Goal: Information Seeking & Learning: Learn about a topic

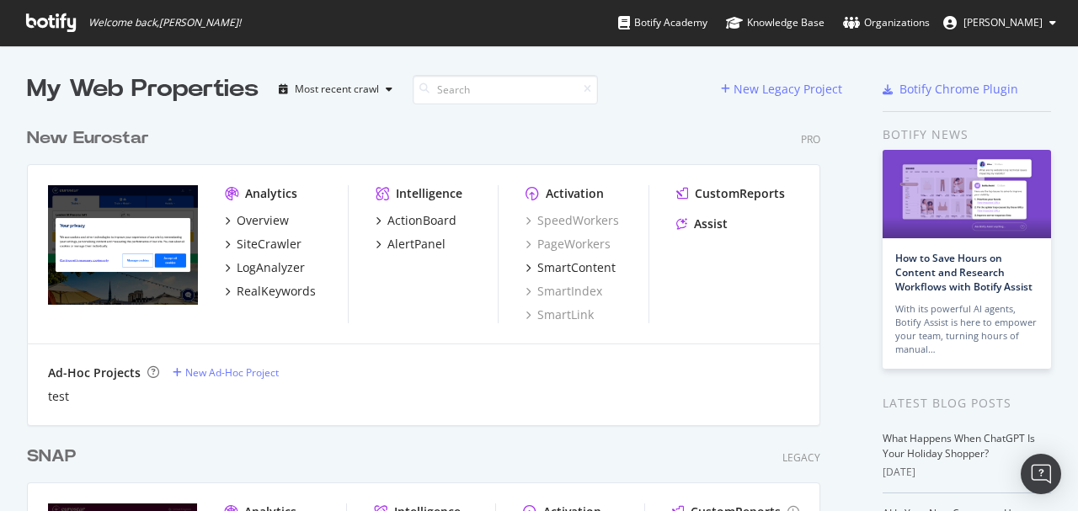
scroll to position [503, 1061]
click at [90, 139] on div "New Eurostar" at bounding box center [88, 138] width 122 height 24
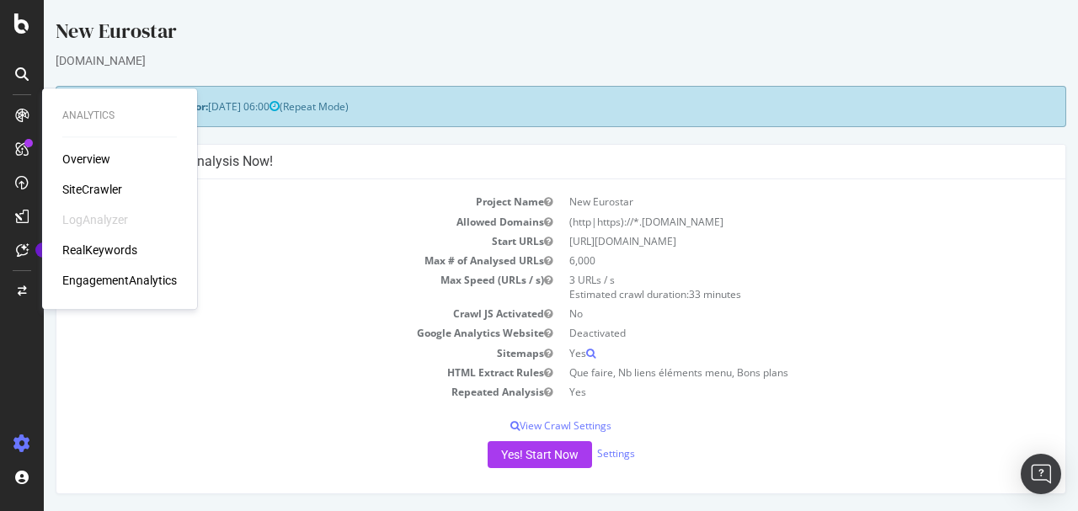
click at [104, 249] on div "RealKeywords" at bounding box center [99, 250] width 75 height 17
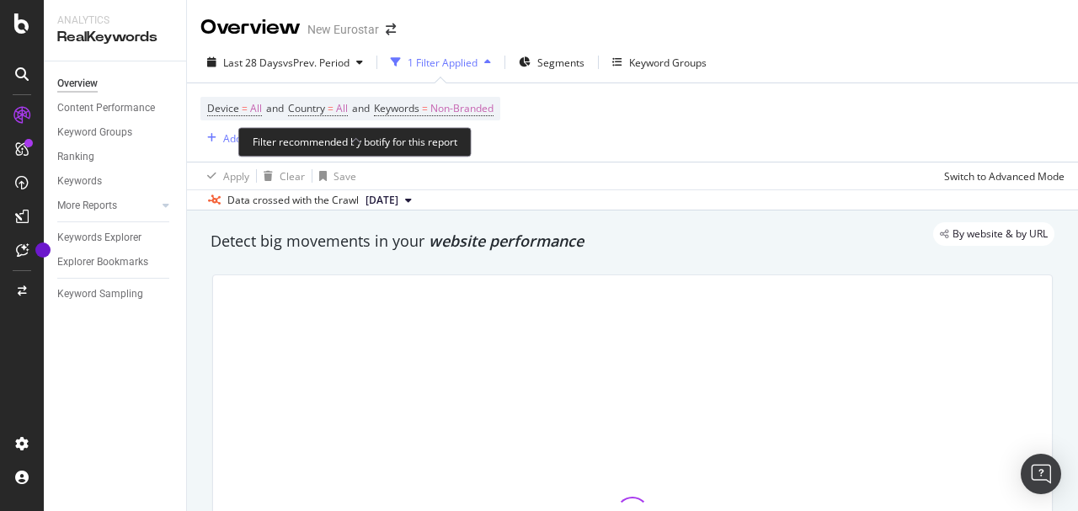
click at [345, 109] on span "All" at bounding box center [342, 109] width 12 height 24
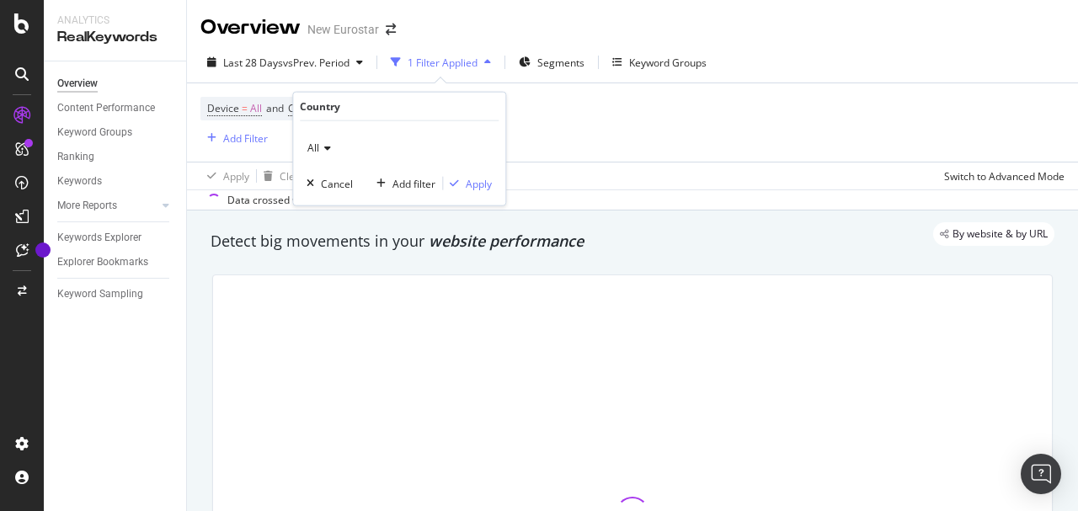
click at [477, 64] on div "1 Filter Applied" at bounding box center [443, 63] width 70 height 14
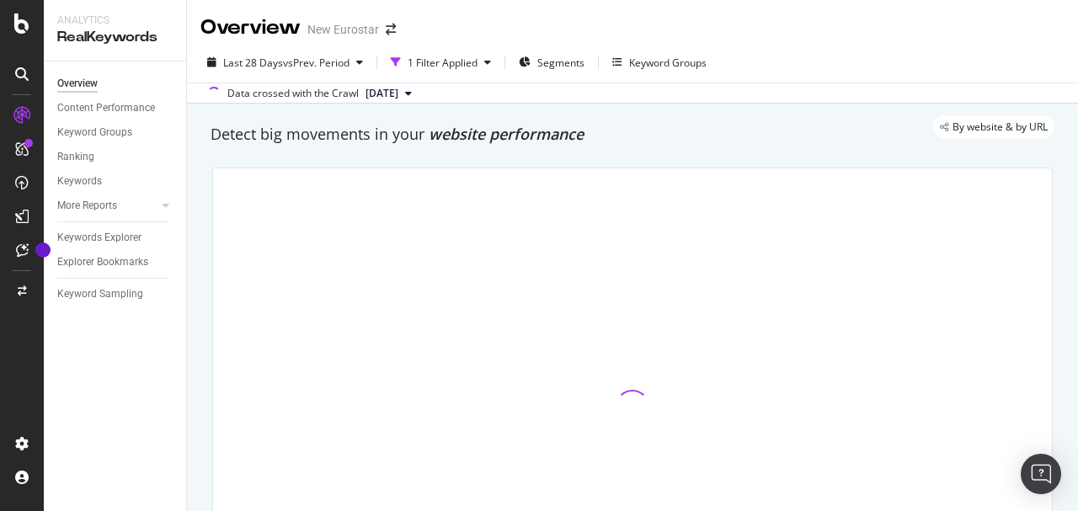
click at [603, 99] on div "Data crossed with the Crawl [DATE]" at bounding box center [632, 93] width 891 height 20
click at [485, 61] on div "button" at bounding box center [487, 62] width 20 height 10
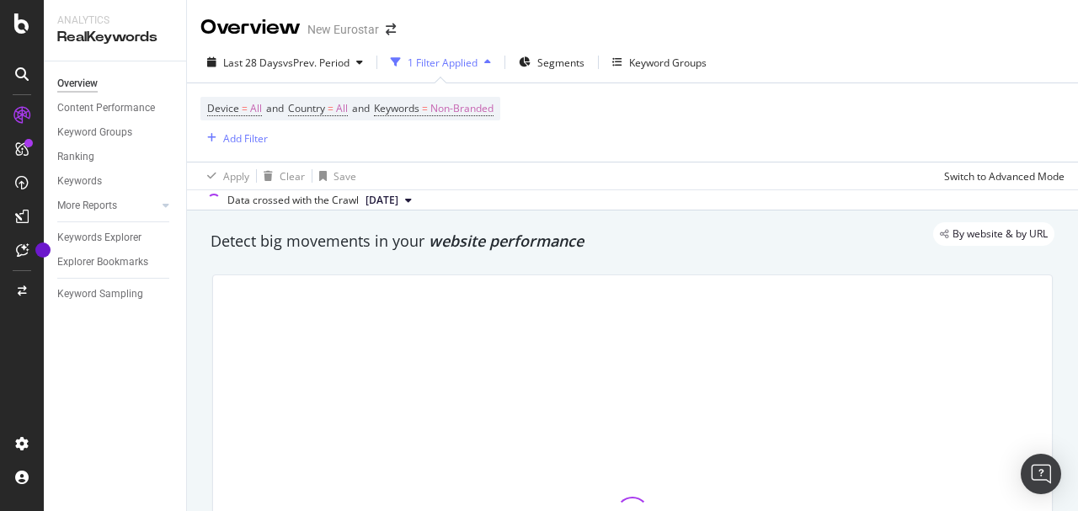
click at [482, 61] on div "button" at bounding box center [487, 62] width 20 height 10
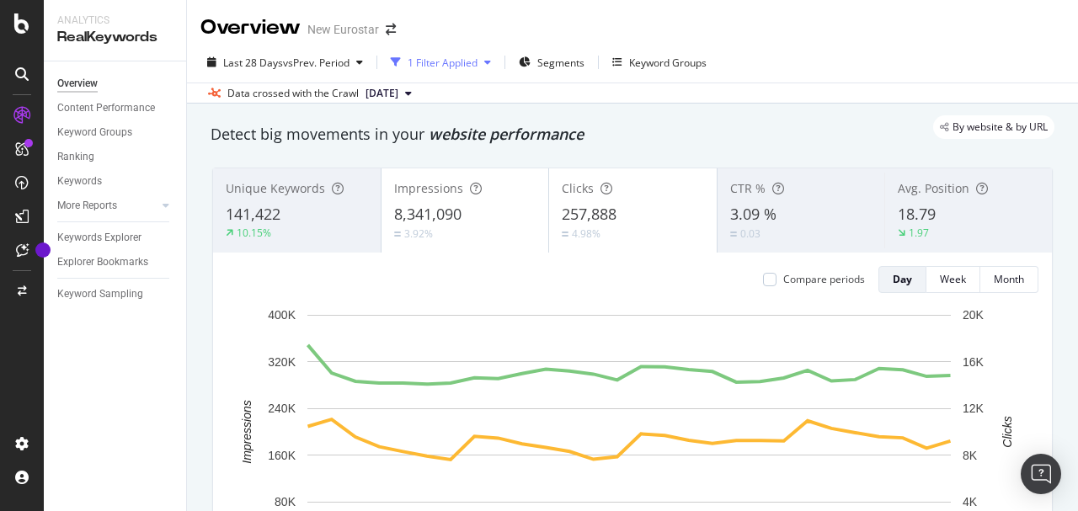
click at [482, 61] on div "button" at bounding box center [487, 62] width 20 height 10
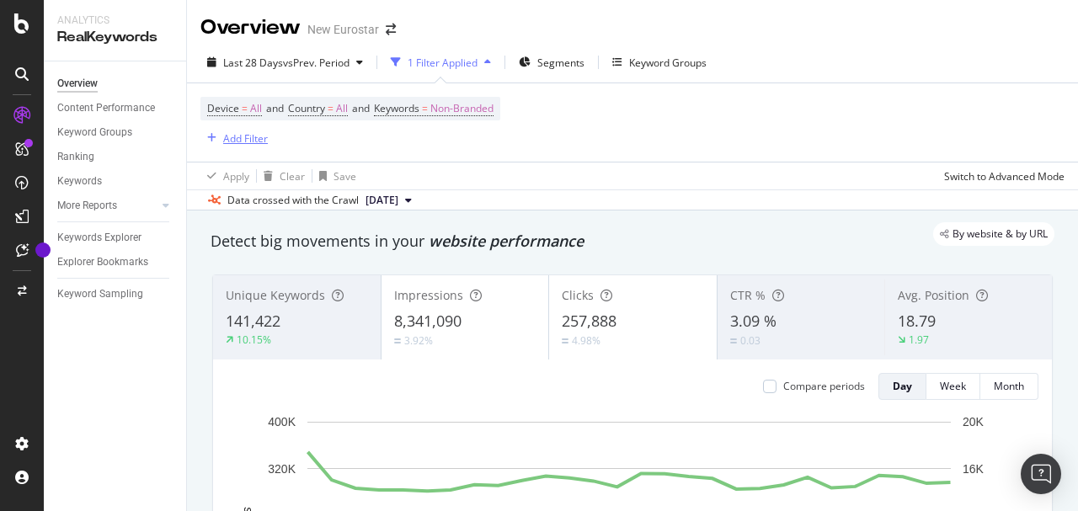
click at [228, 136] on div "Add Filter" at bounding box center [245, 138] width 45 height 14
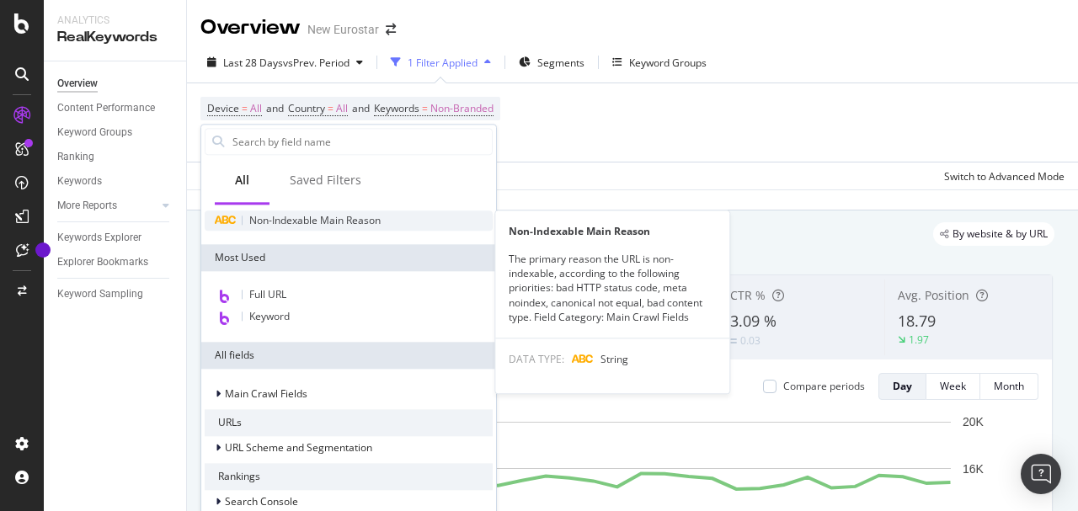
scroll to position [56, 0]
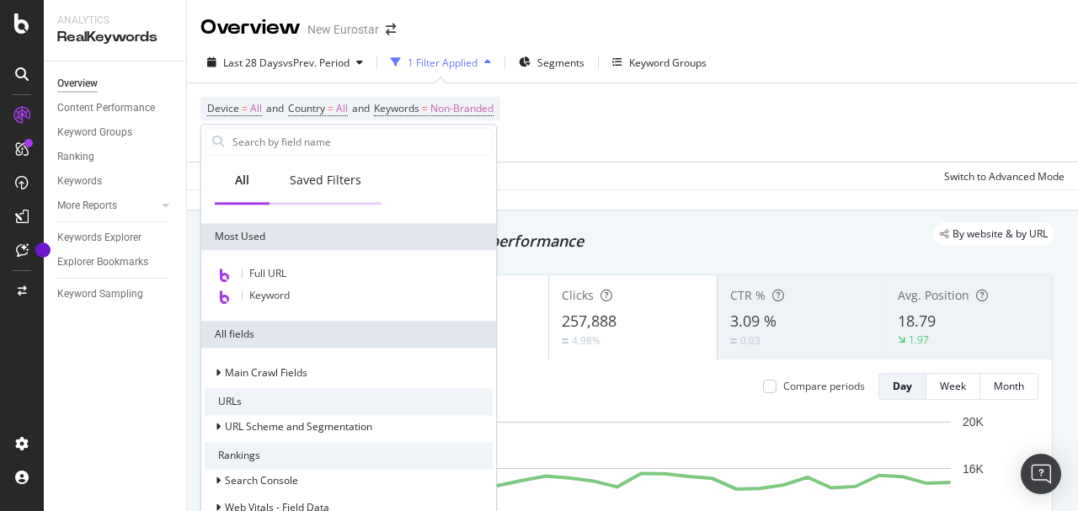
click at [312, 192] on div "Saved Filters" at bounding box center [325, 181] width 112 height 46
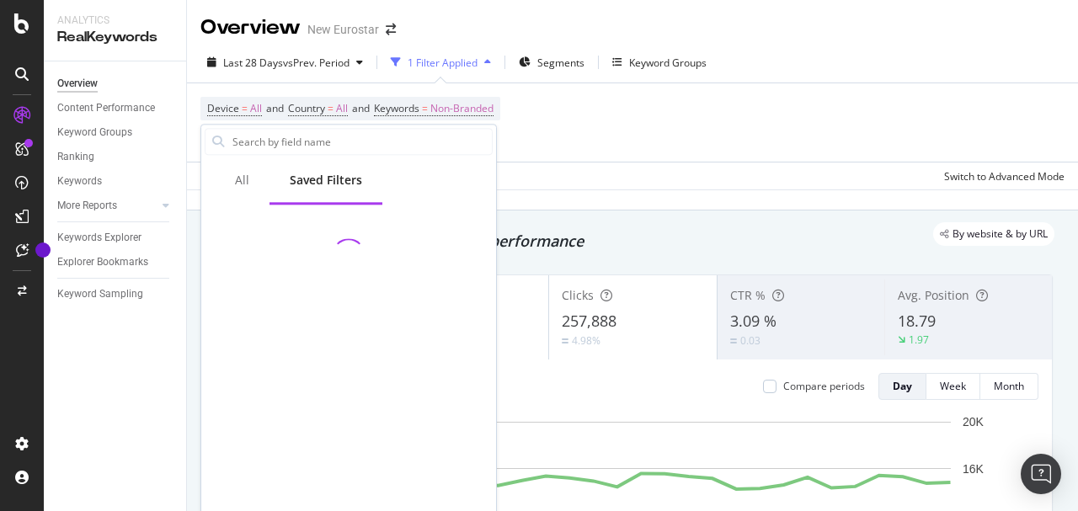
scroll to position [0, 0]
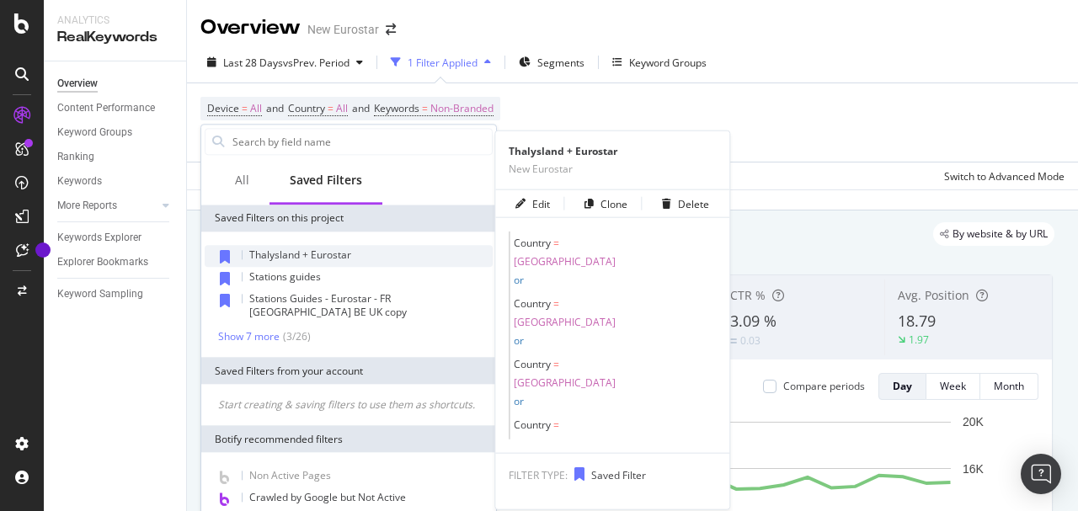
click at [295, 256] on span "Thalysland + Eurostar" at bounding box center [300, 255] width 102 height 14
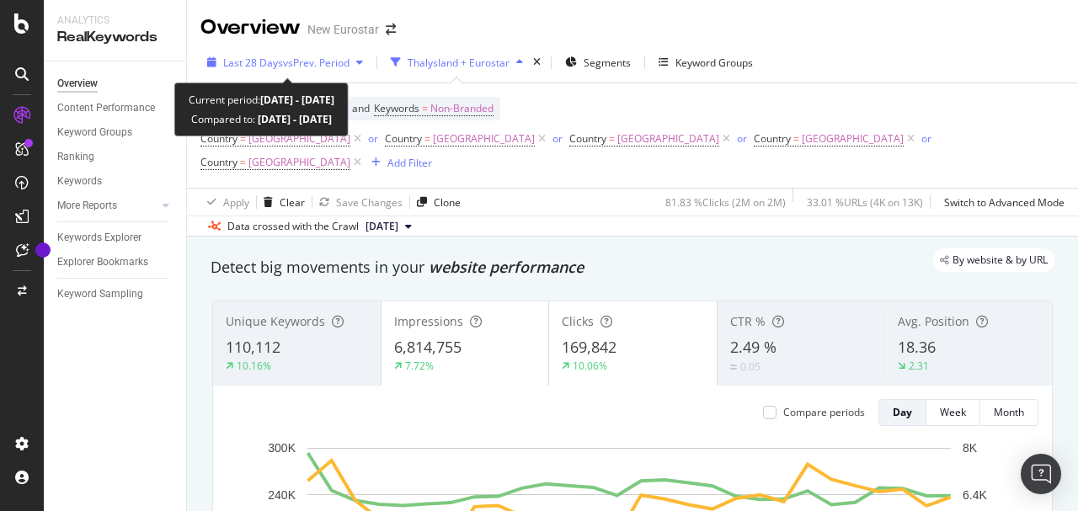
click at [284, 63] on span "vs Prev. Period" at bounding box center [316, 63] width 67 height 14
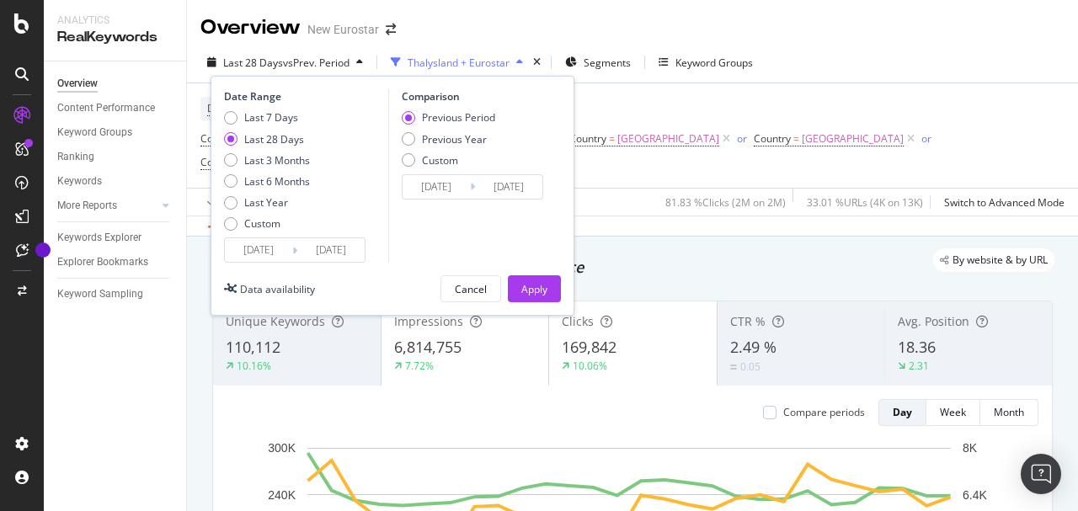
click at [256, 248] on input "[DATE]" at bounding box center [258, 250] width 67 height 24
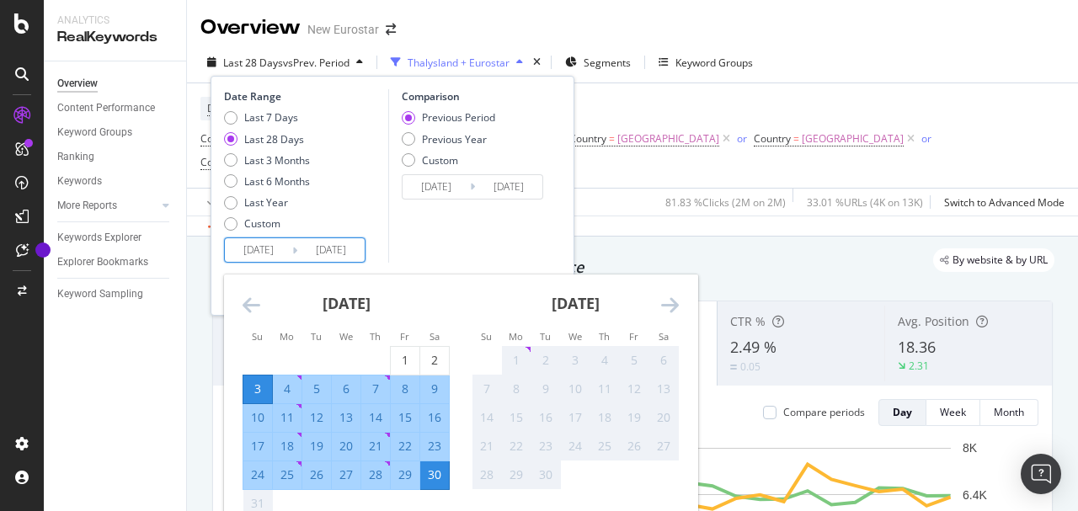
click at [287, 448] on div "18" at bounding box center [287, 446] width 29 height 17
type input "[DATE]"
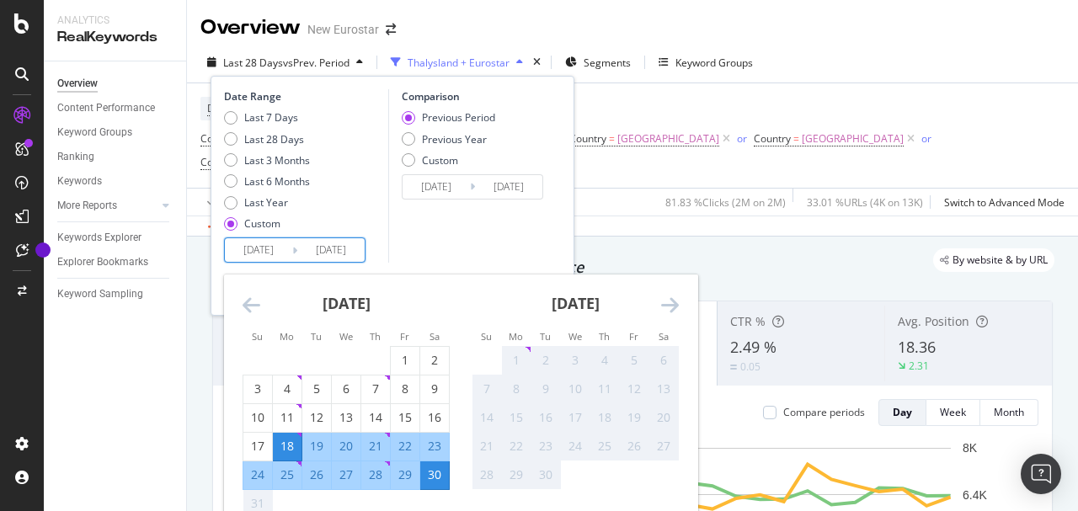
click at [261, 472] on div "24" at bounding box center [257, 474] width 29 height 17
type input "[DATE]"
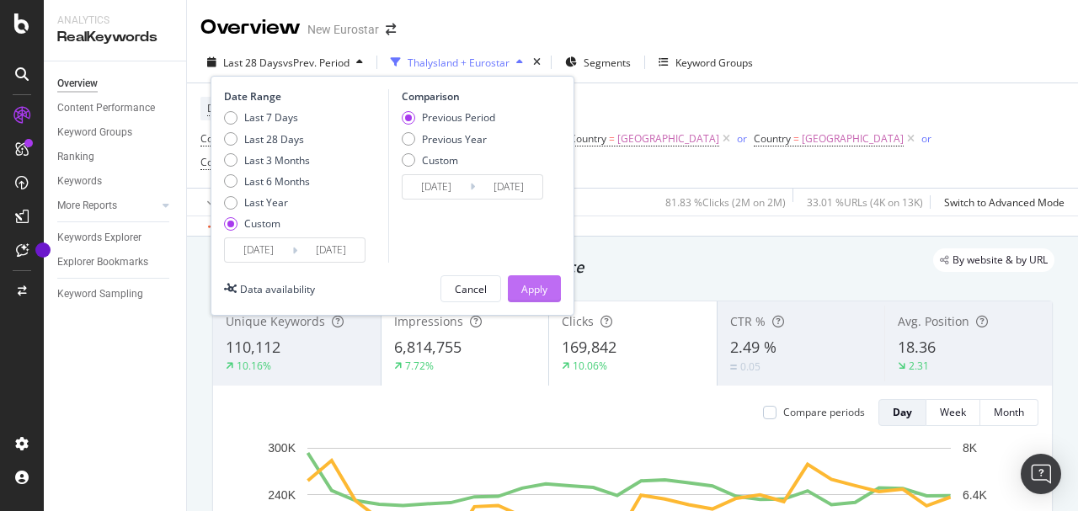
click at [528, 289] on div "Apply" at bounding box center [534, 289] width 26 height 14
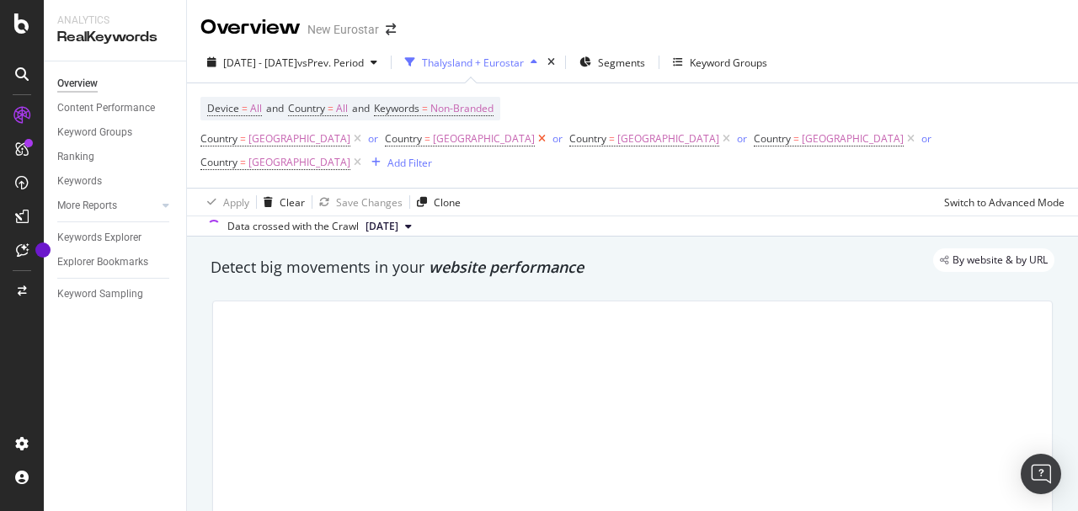
click at [535, 136] on icon at bounding box center [542, 139] width 14 height 17
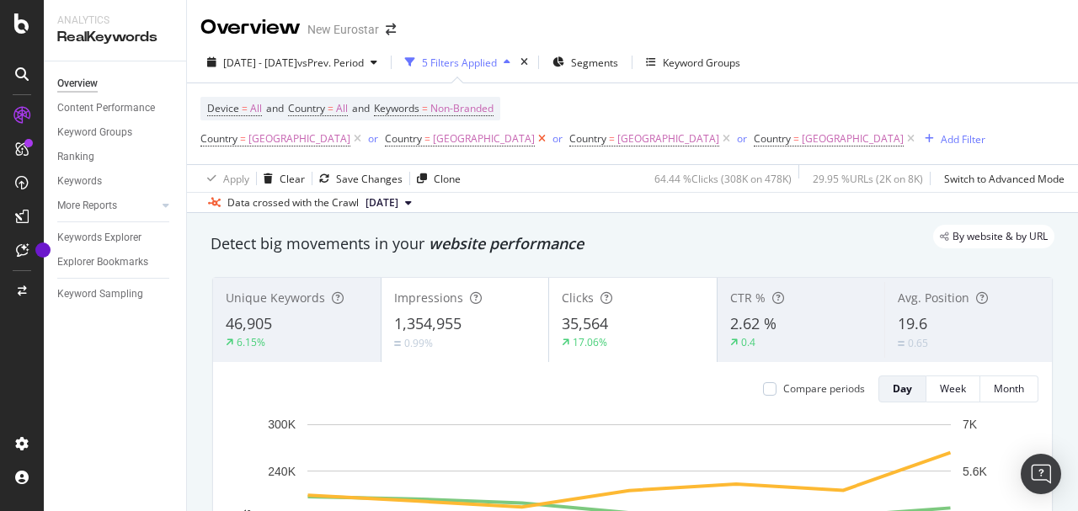
click at [535, 136] on icon at bounding box center [542, 139] width 14 height 17
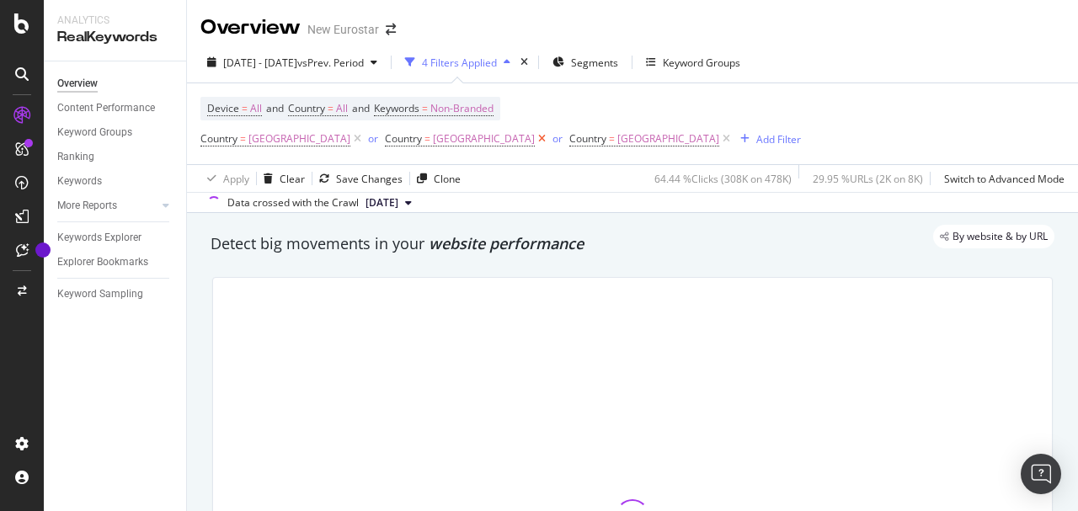
click at [535, 139] on icon at bounding box center [542, 139] width 14 height 17
click at [535, 138] on icon at bounding box center [542, 139] width 14 height 17
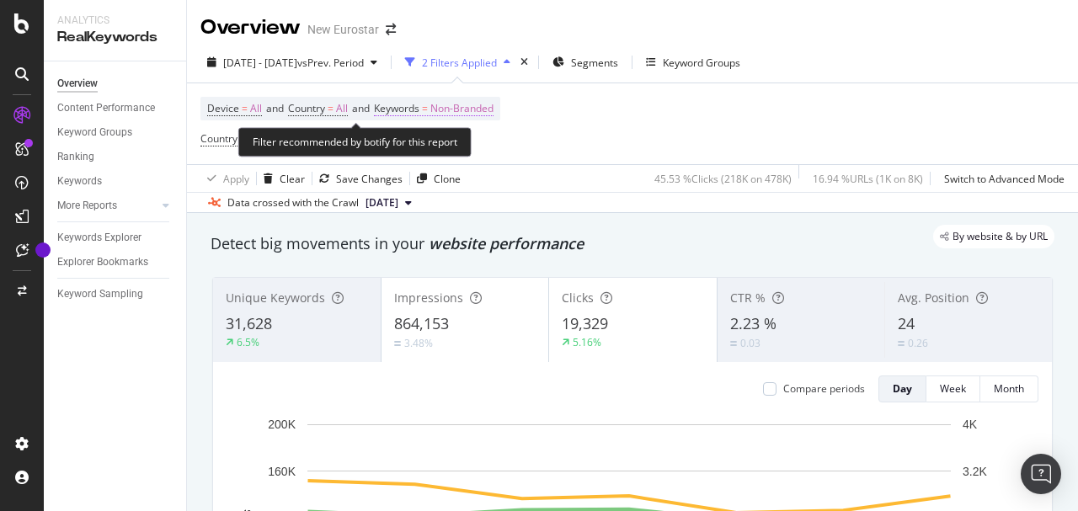
click at [487, 110] on span "Non-Branded" at bounding box center [461, 109] width 63 height 24
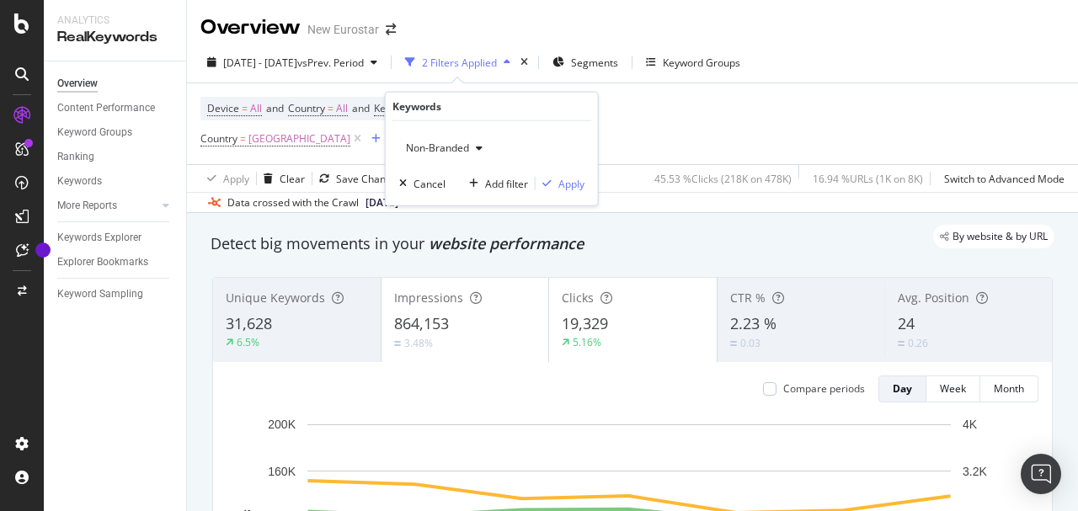
click at [455, 146] on span "Non-Branded" at bounding box center [434, 148] width 70 height 14
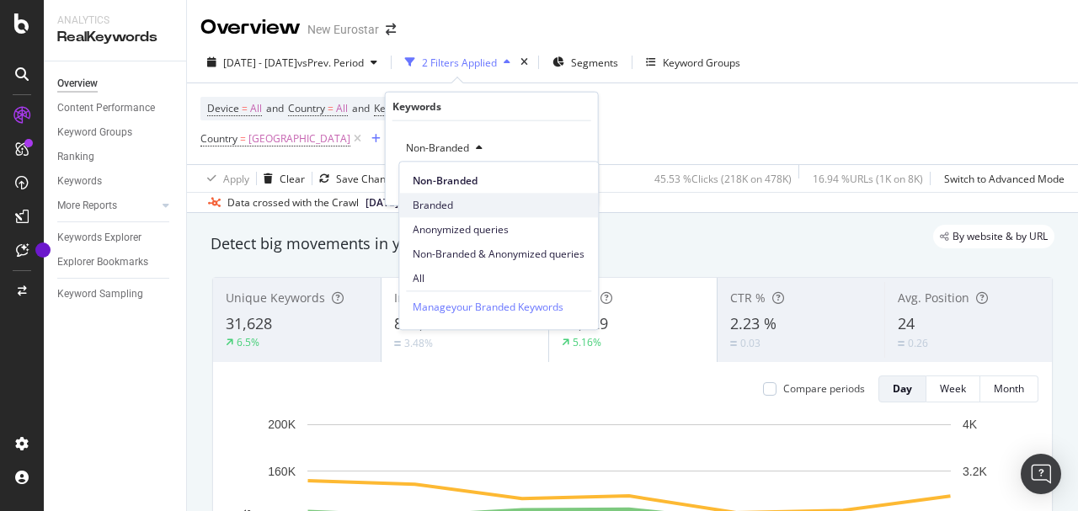
click at [440, 201] on span "Branded" at bounding box center [499, 205] width 172 height 15
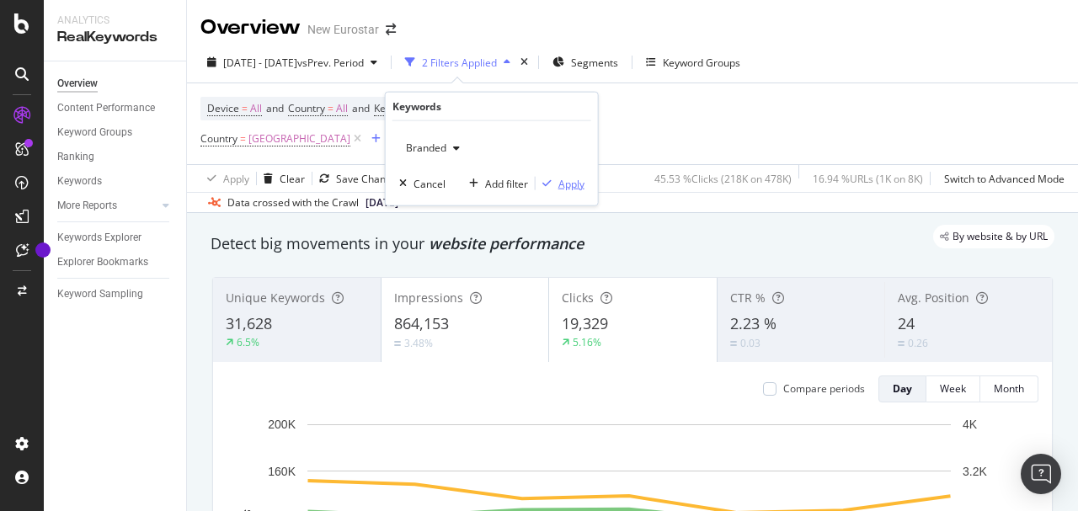
click at [567, 182] on div "Apply" at bounding box center [571, 183] width 26 height 14
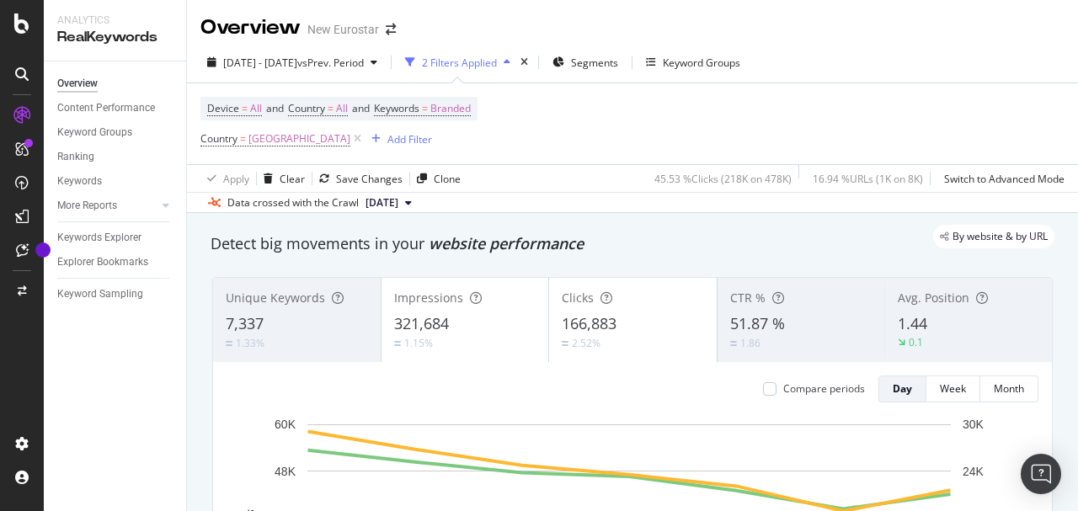
click at [530, 117] on div "Device = All and Country = All and Keywords = Branded Country = [GEOGRAPHIC_DAT…" at bounding box center [632, 123] width 864 height 81
click at [350, 141] on icon at bounding box center [357, 139] width 14 height 17
click at [387, 140] on div "Add Filter" at bounding box center [409, 139] width 45 height 14
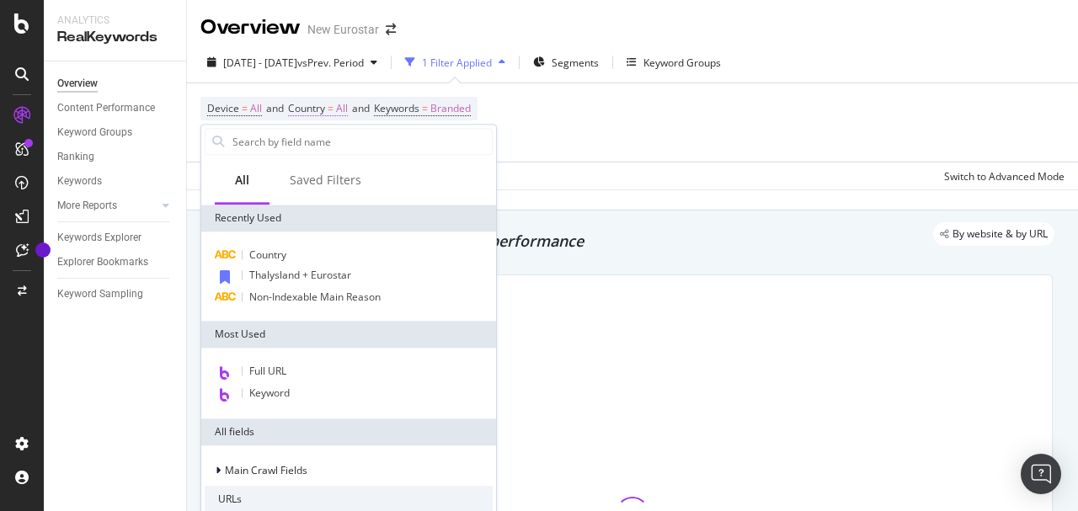
click at [317, 104] on span "Country" at bounding box center [306, 108] width 37 height 14
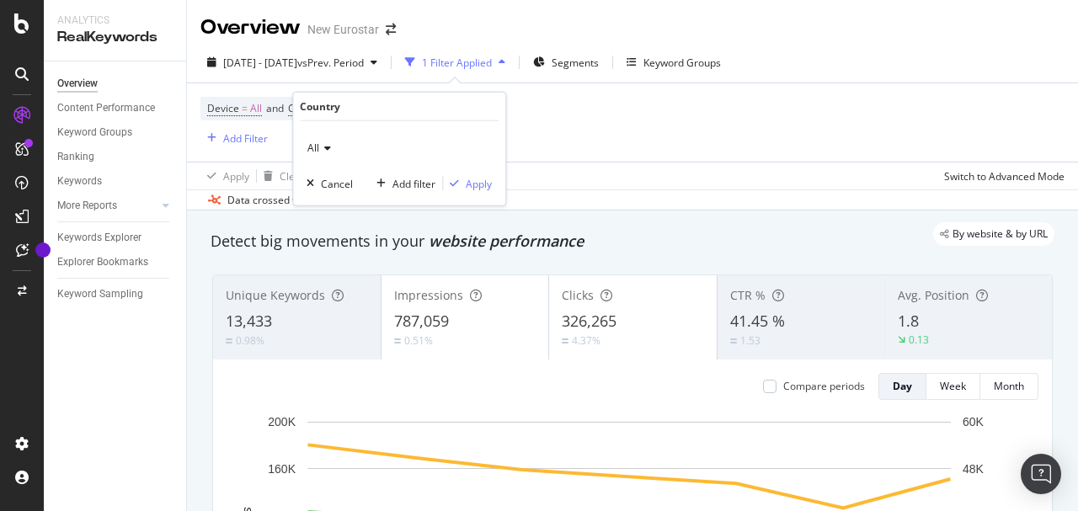
click at [323, 149] on icon at bounding box center [325, 148] width 12 height 10
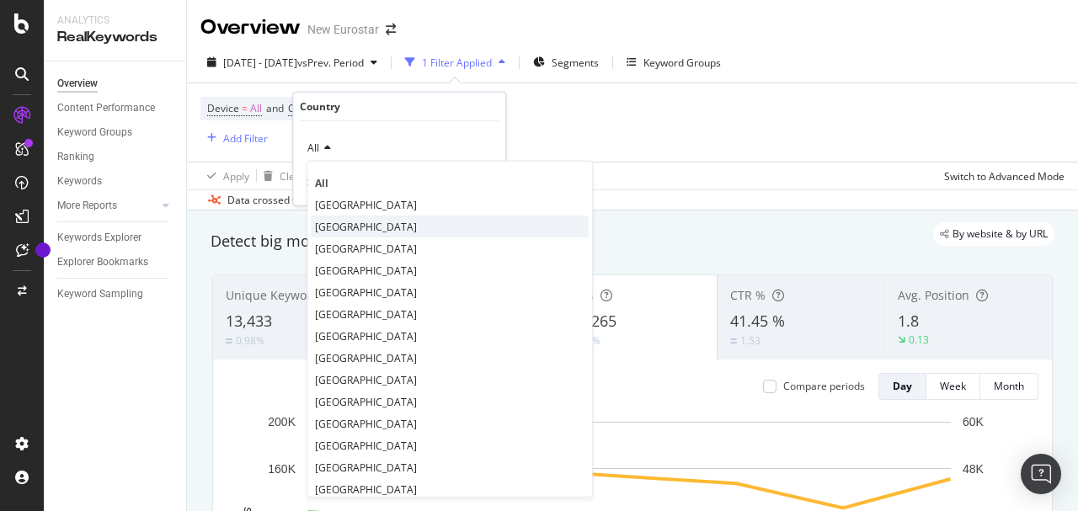
click at [348, 229] on div "[GEOGRAPHIC_DATA]" at bounding box center [450, 227] width 278 height 22
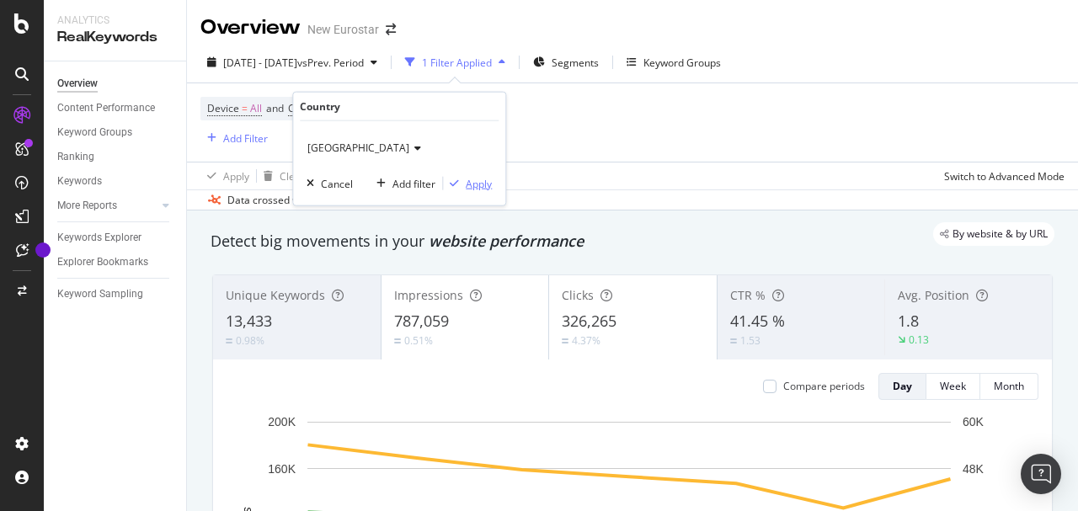
click at [477, 185] on div "Apply" at bounding box center [479, 183] width 26 height 14
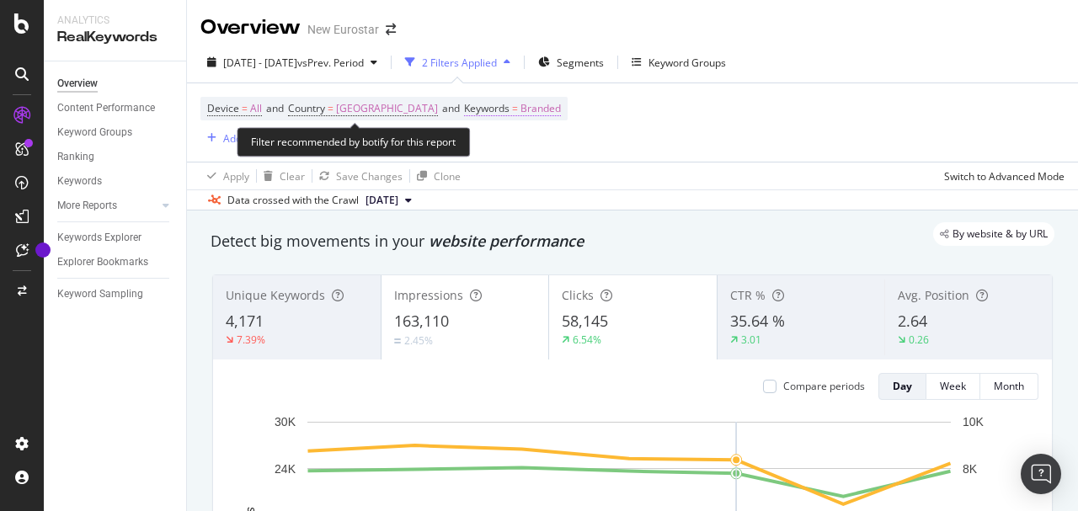
click at [520, 109] on span "Branded" at bounding box center [540, 109] width 40 height 24
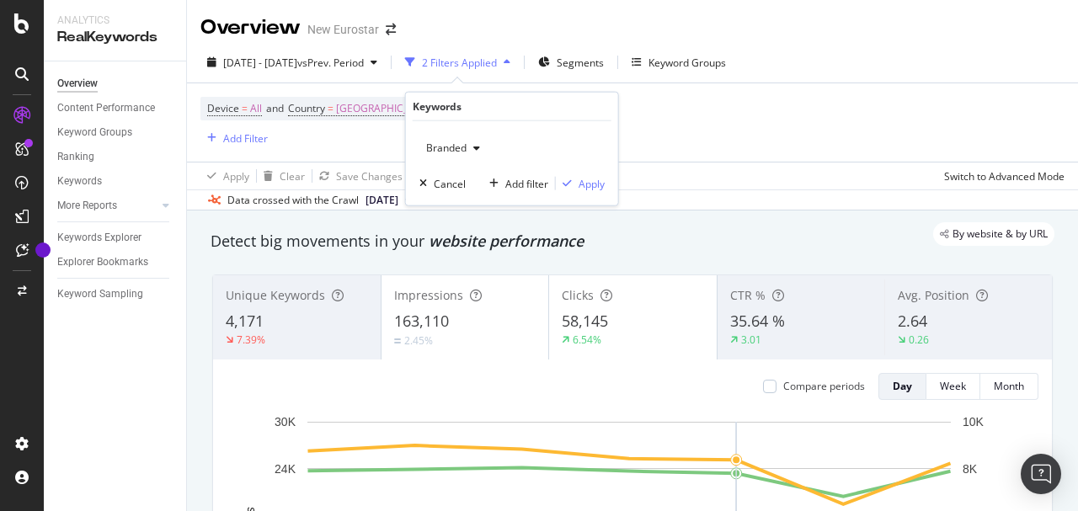
click at [460, 151] on span "Branded" at bounding box center [442, 148] width 47 height 14
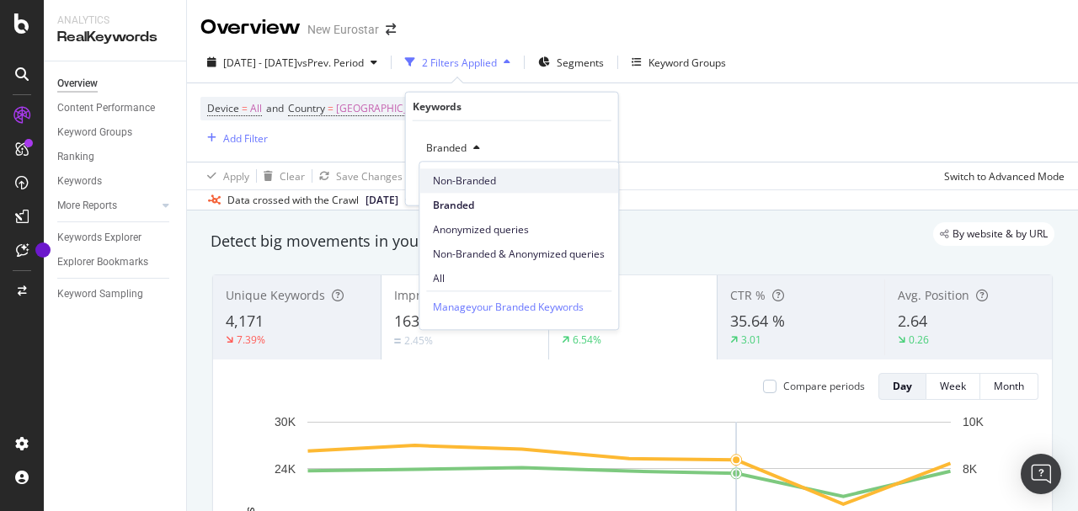
click at [475, 172] on div "Non-Branded" at bounding box center [518, 180] width 199 height 24
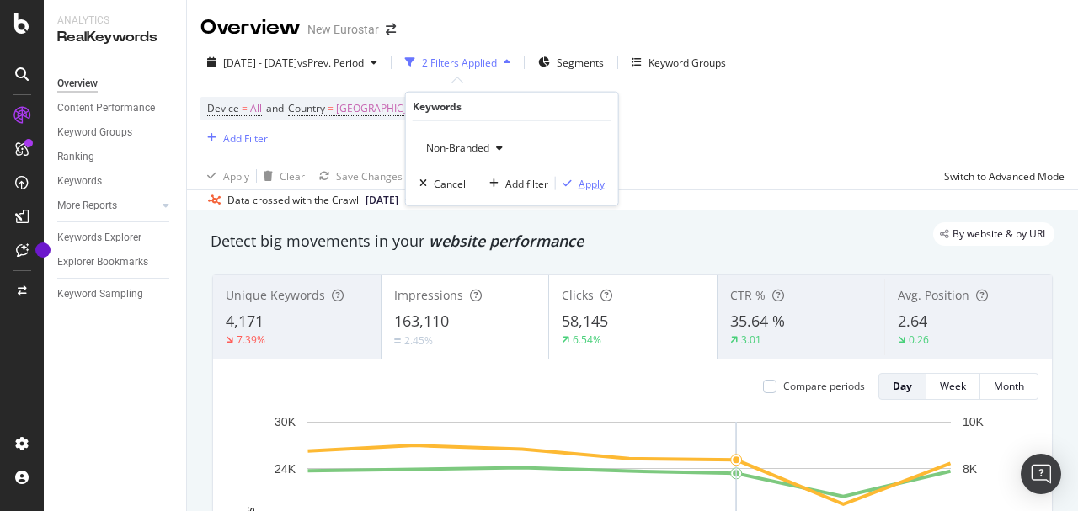
click at [586, 185] on div "Apply" at bounding box center [591, 183] width 26 height 14
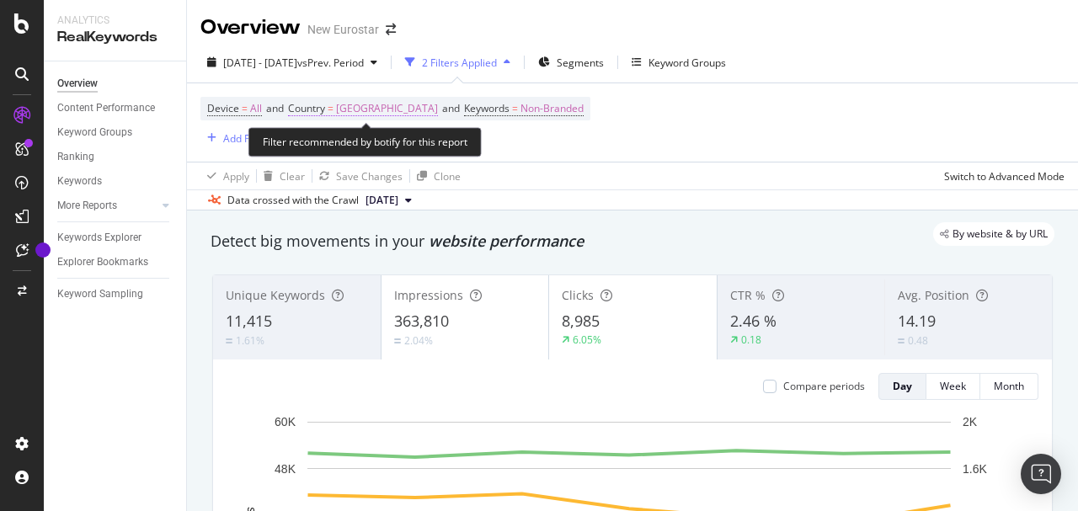
click at [364, 108] on span "[GEOGRAPHIC_DATA]" at bounding box center [387, 109] width 102 height 24
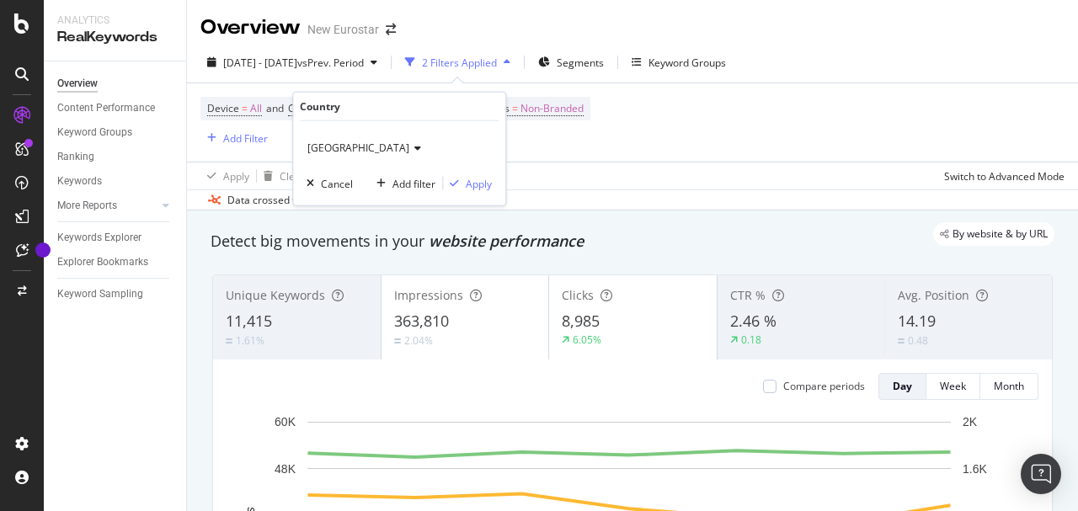
click at [409, 149] on icon at bounding box center [415, 148] width 12 height 10
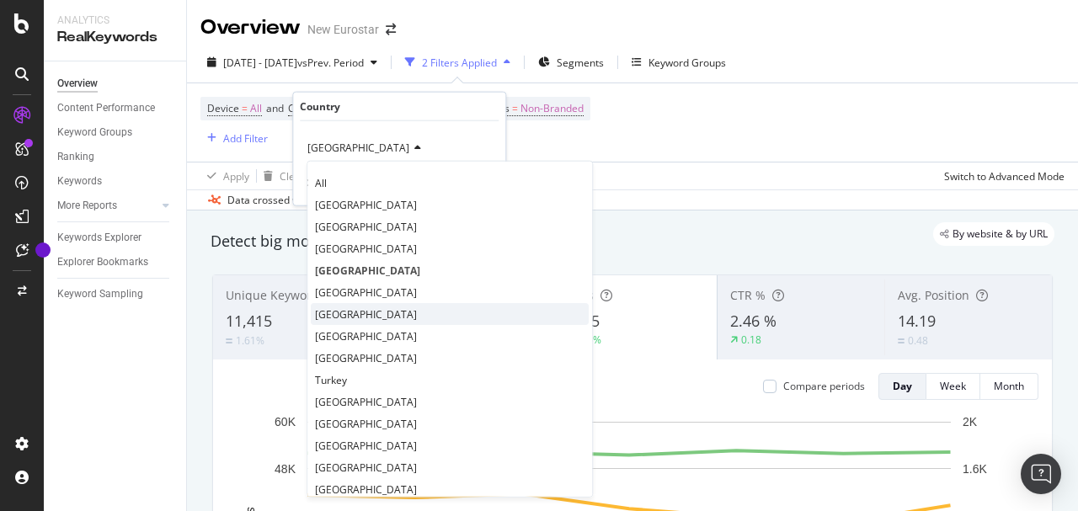
click at [387, 311] on div "[GEOGRAPHIC_DATA]" at bounding box center [450, 314] width 278 height 22
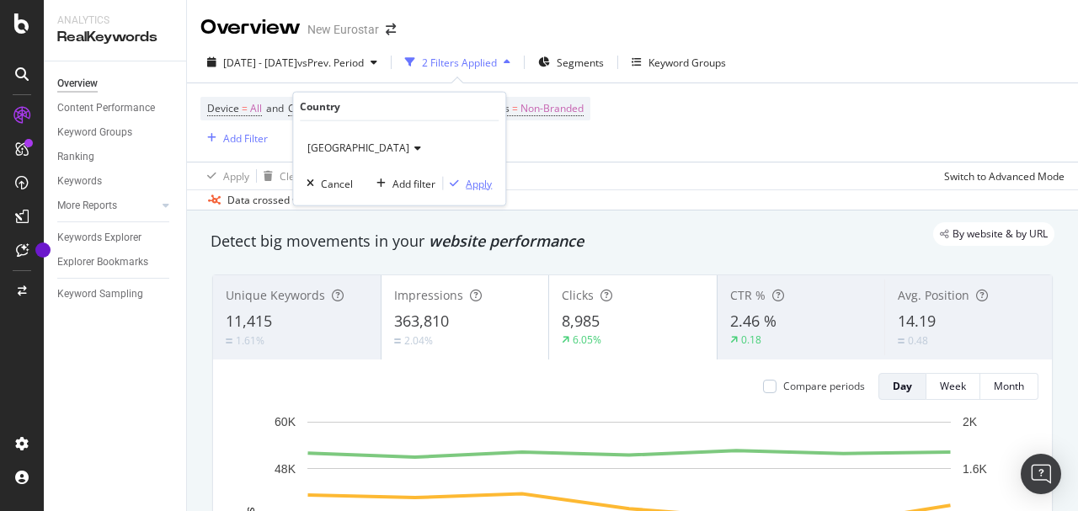
click at [488, 180] on div "Apply" at bounding box center [479, 183] width 26 height 14
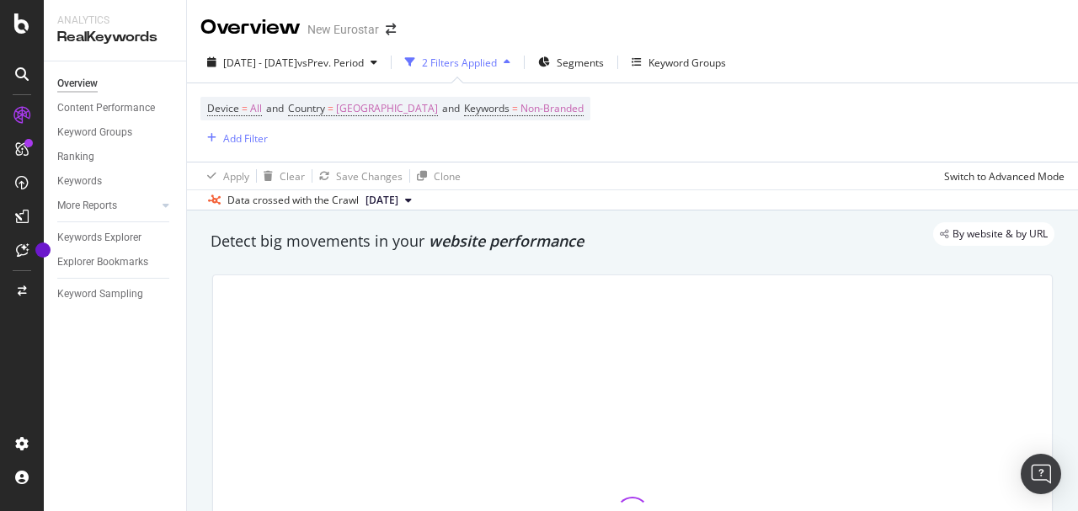
scroll to position [112, 0]
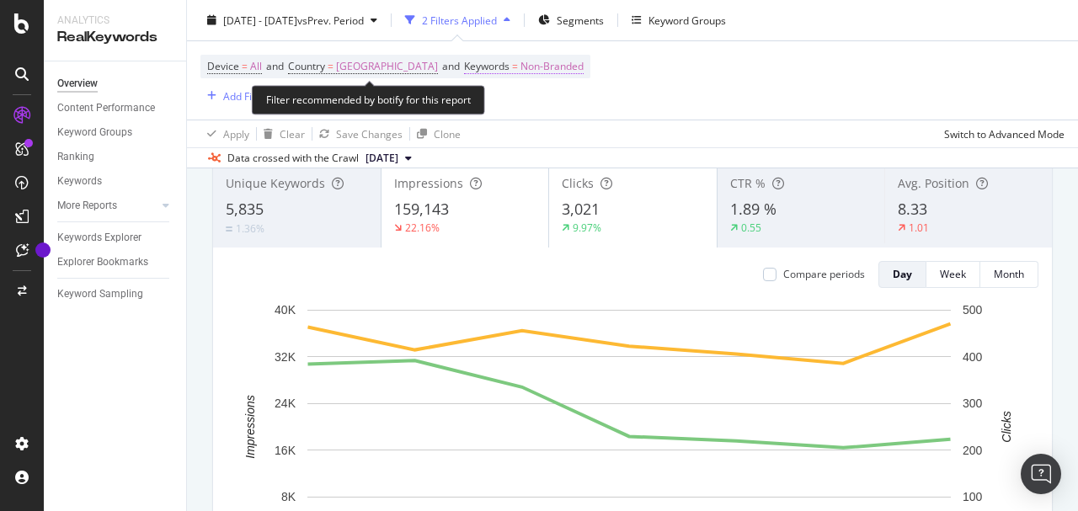
click at [520, 69] on span "Non-Branded" at bounding box center [551, 67] width 63 height 24
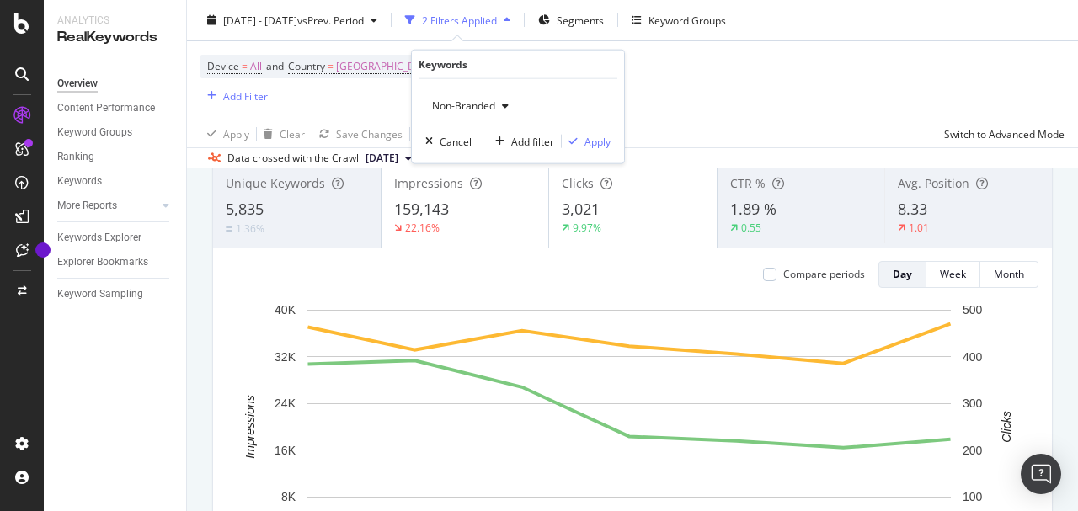
click at [470, 103] on span "Non-Branded" at bounding box center [460, 106] width 70 height 14
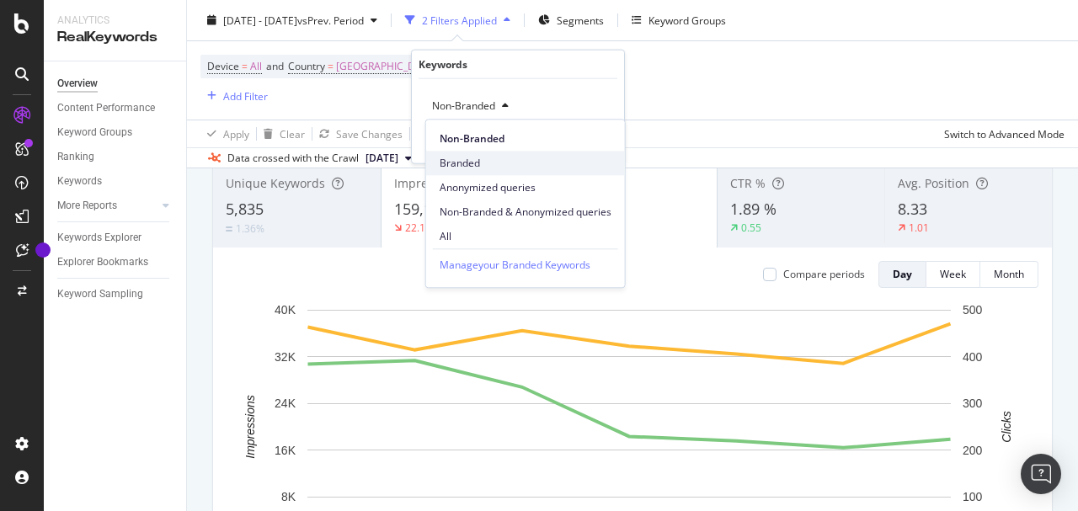
click at [453, 159] on span "Branded" at bounding box center [526, 163] width 172 height 15
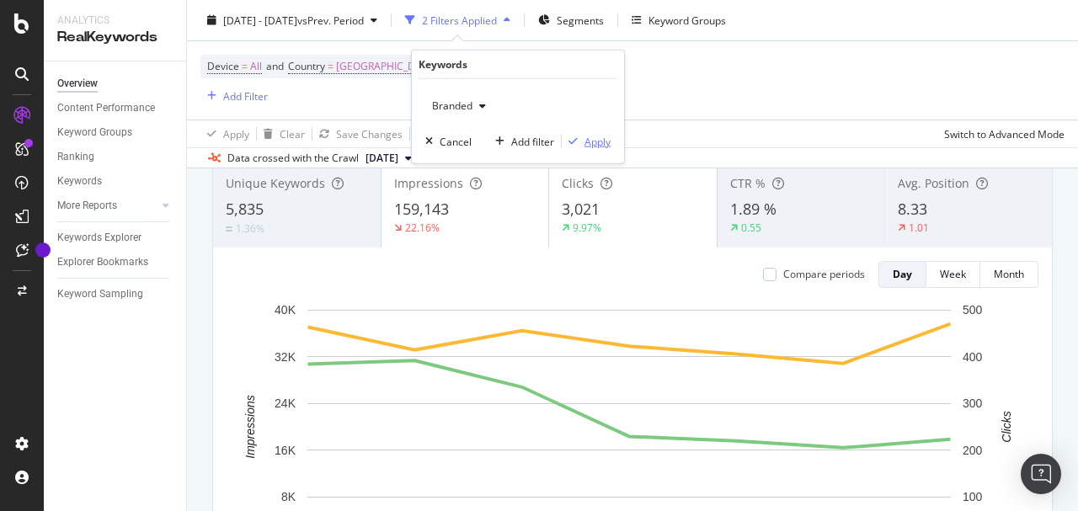
click at [589, 141] on div "Apply" at bounding box center [597, 141] width 26 height 14
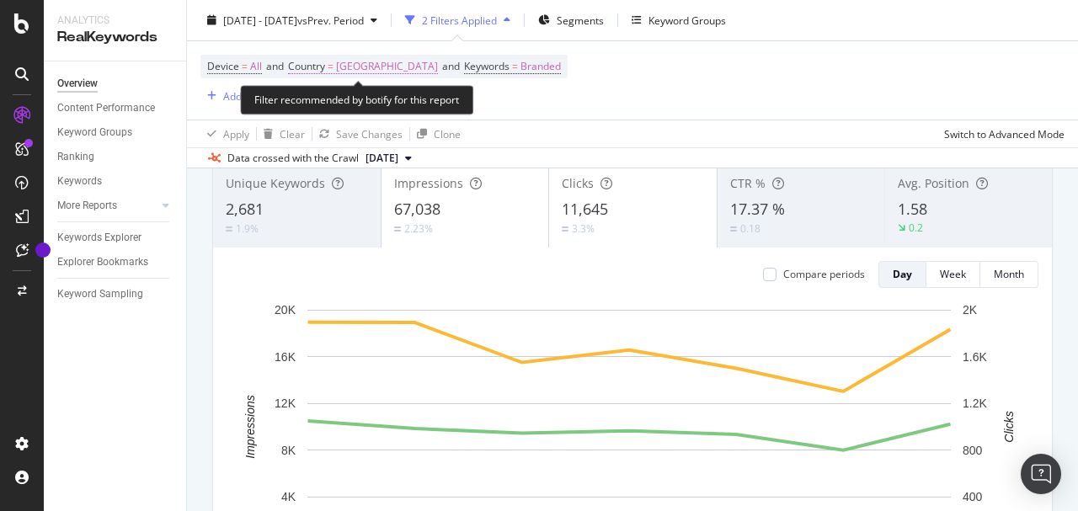
click at [368, 67] on span "[GEOGRAPHIC_DATA]" at bounding box center [387, 67] width 102 height 24
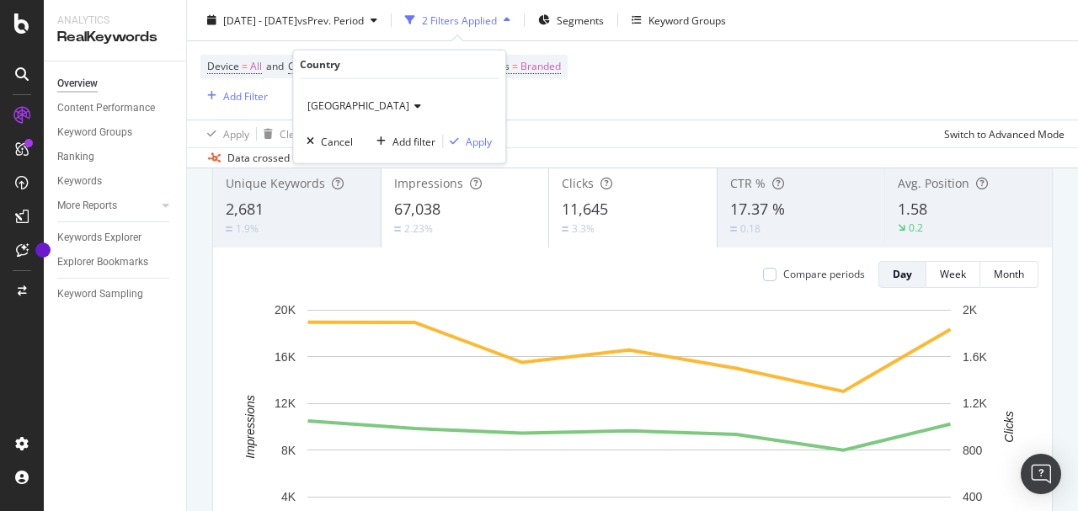
click at [333, 106] on span "[GEOGRAPHIC_DATA]" at bounding box center [358, 106] width 102 height 14
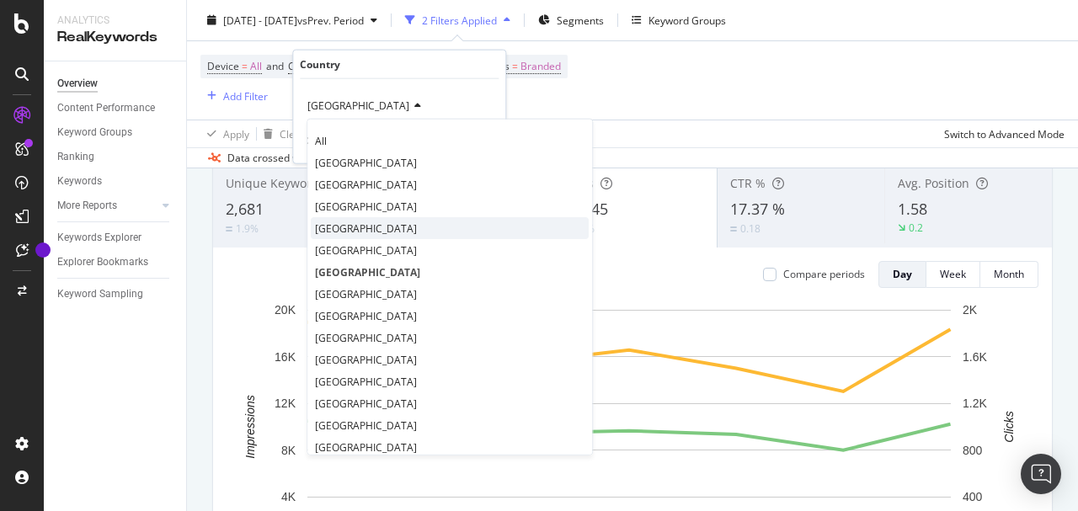
click at [376, 221] on div "[GEOGRAPHIC_DATA]" at bounding box center [450, 228] width 278 height 22
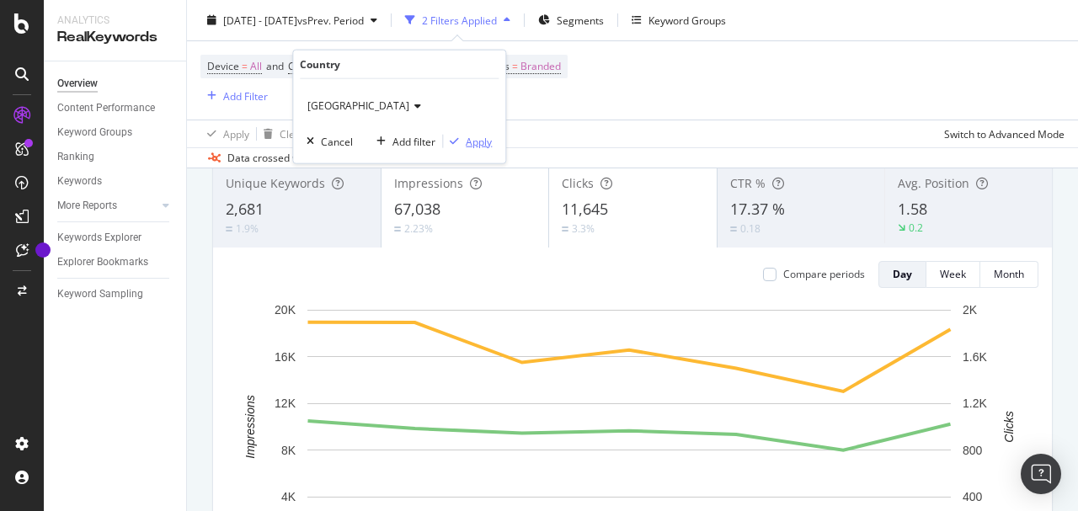
click at [477, 136] on div "Apply" at bounding box center [479, 141] width 26 height 14
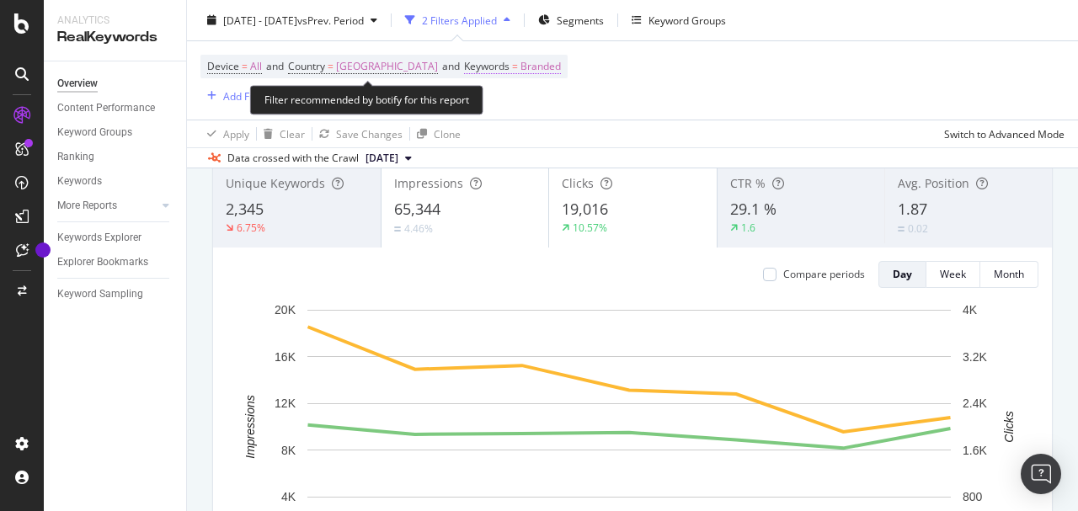
click at [520, 73] on span "Branded" at bounding box center [540, 67] width 40 height 24
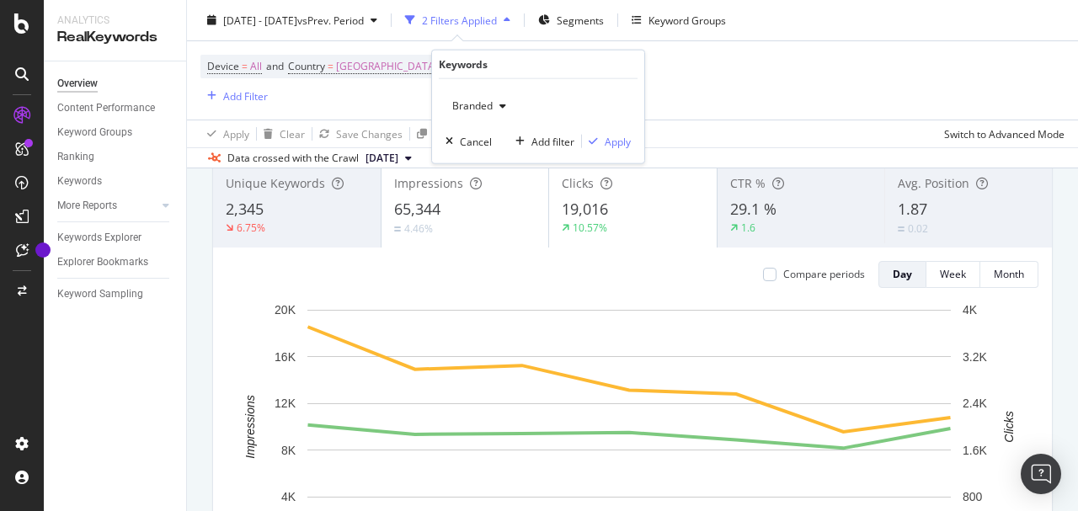
click at [493, 104] on div "button" at bounding box center [503, 106] width 20 height 10
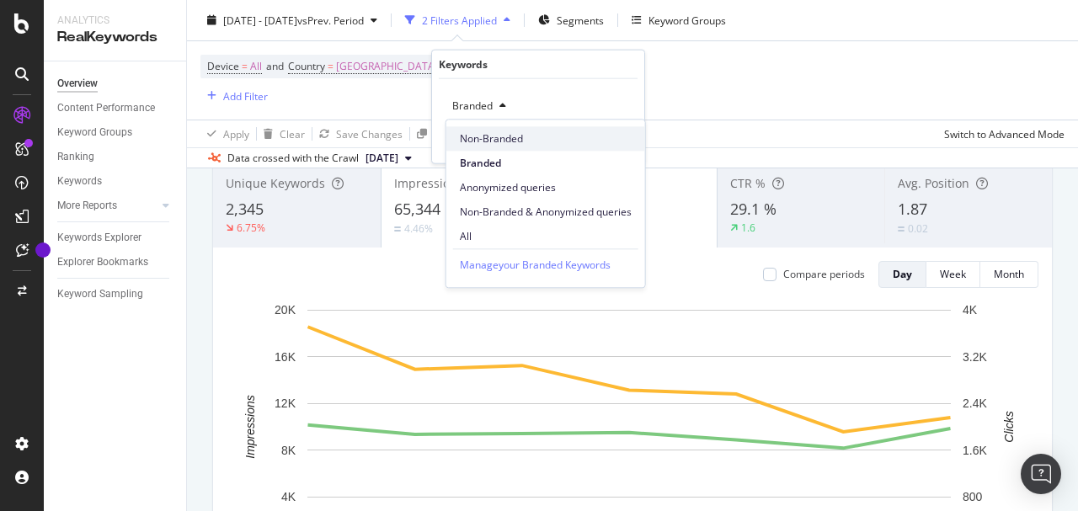
click at [504, 141] on span "Non-Branded" at bounding box center [546, 138] width 172 height 15
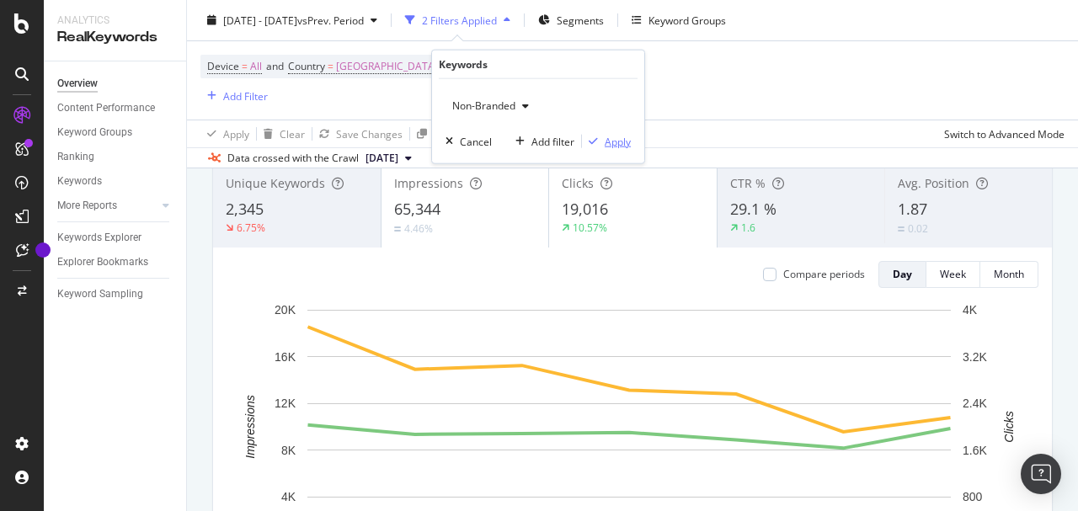
click at [600, 134] on div "Apply" at bounding box center [606, 141] width 49 height 15
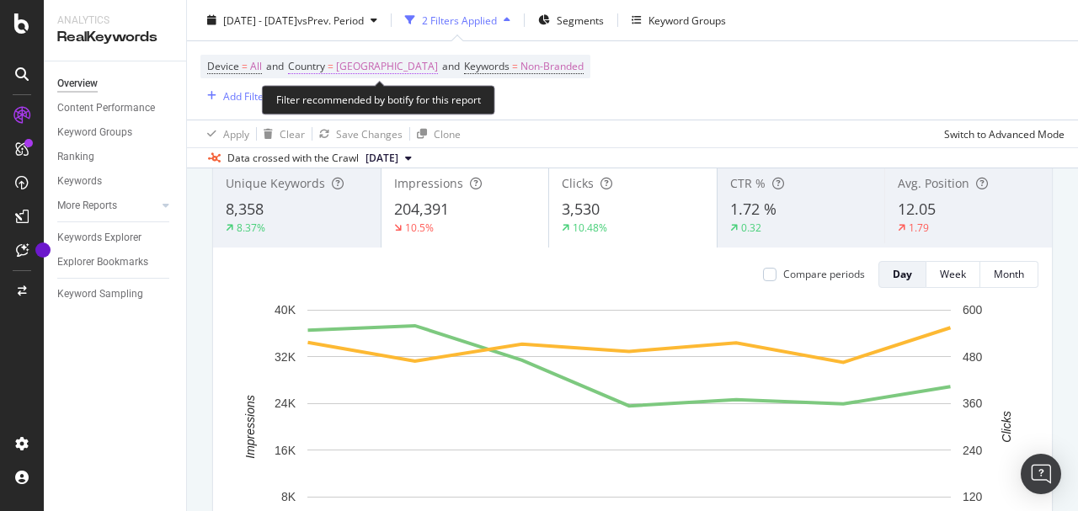
click at [379, 71] on span "[GEOGRAPHIC_DATA]" at bounding box center [387, 67] width 102 height 24
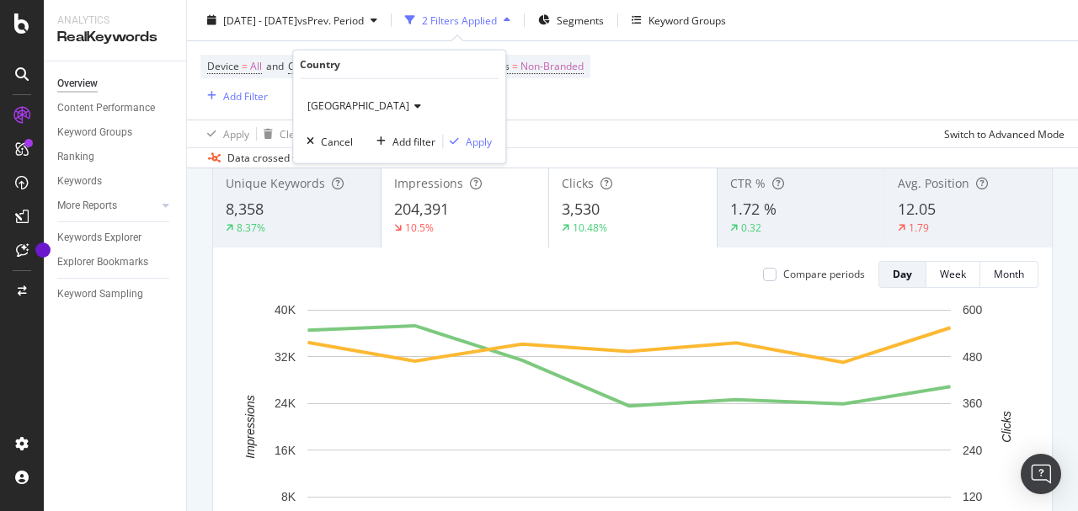
click at [409, 109] on icon at bounding box center [415, 106] width 12 height 10
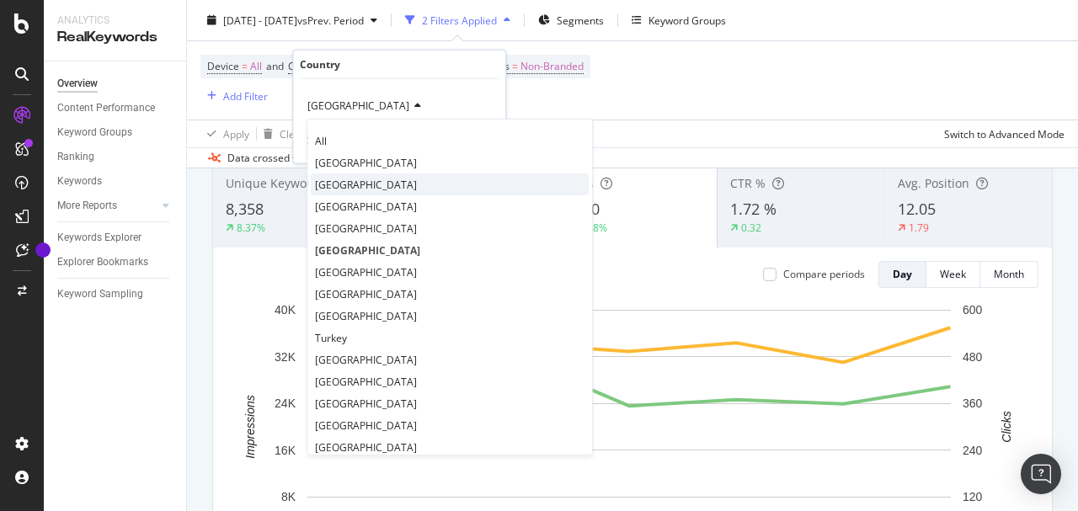
click at [375, 190] on div "[GEOGRAPHIC_DATA]" at bounding box center [450, 184] width 278 height 22
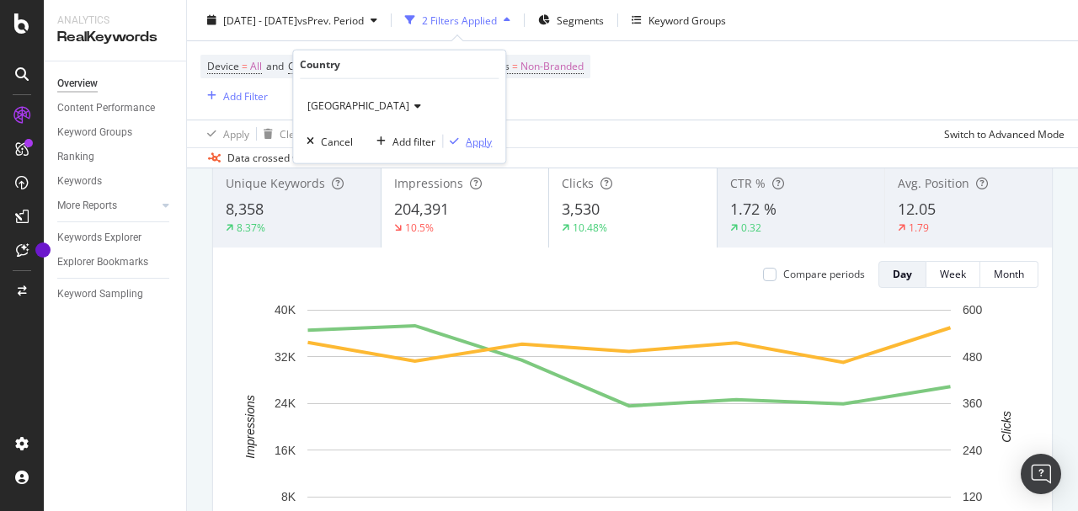
click at [485, 140] on div "Apply" at bounding box center [479, 141] width 26 height 14
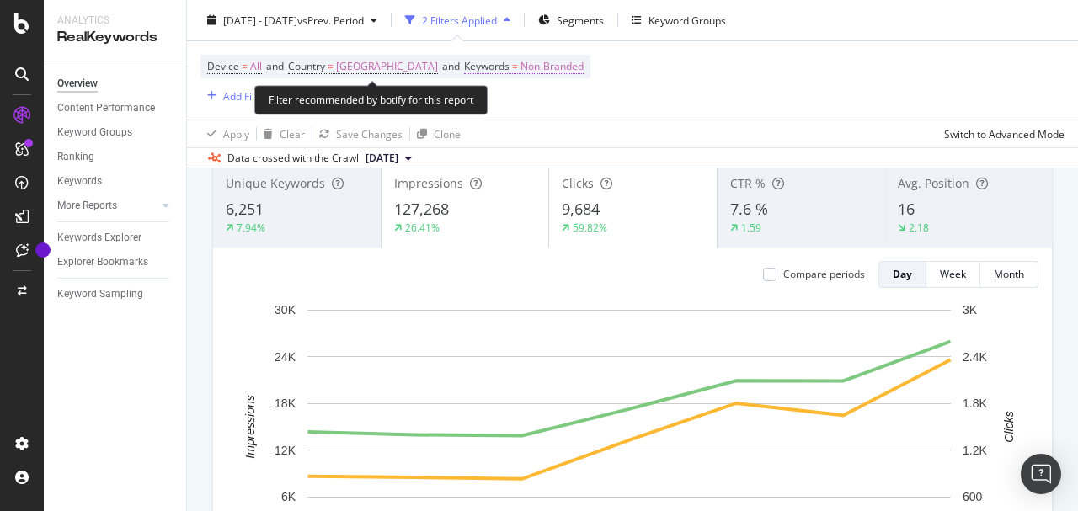
click at [520, 77] on span "Non-Branded" at bounding box center [551, 67] width 63 height 24
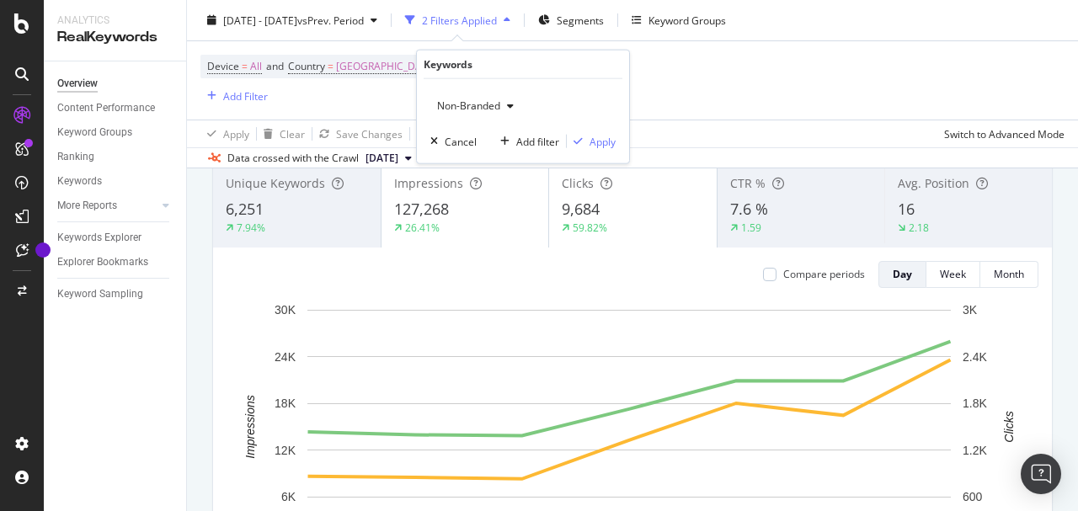
click at [492, 99] on span "Non-Branded" at bounding box center [465, 106] width 70 height 14
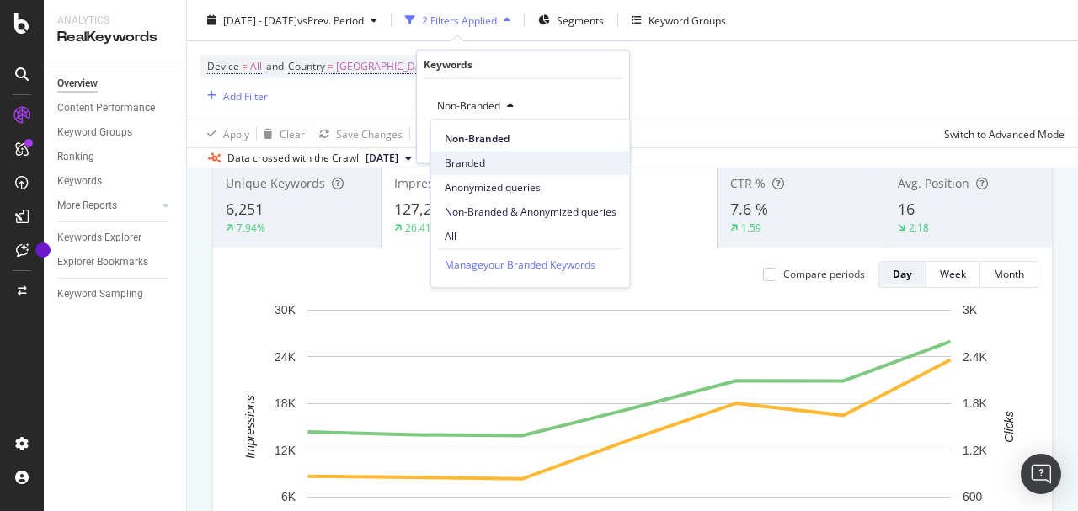
click at [477, 160] on span "Branded" at bounding box center [531, 163] width 172 height 15
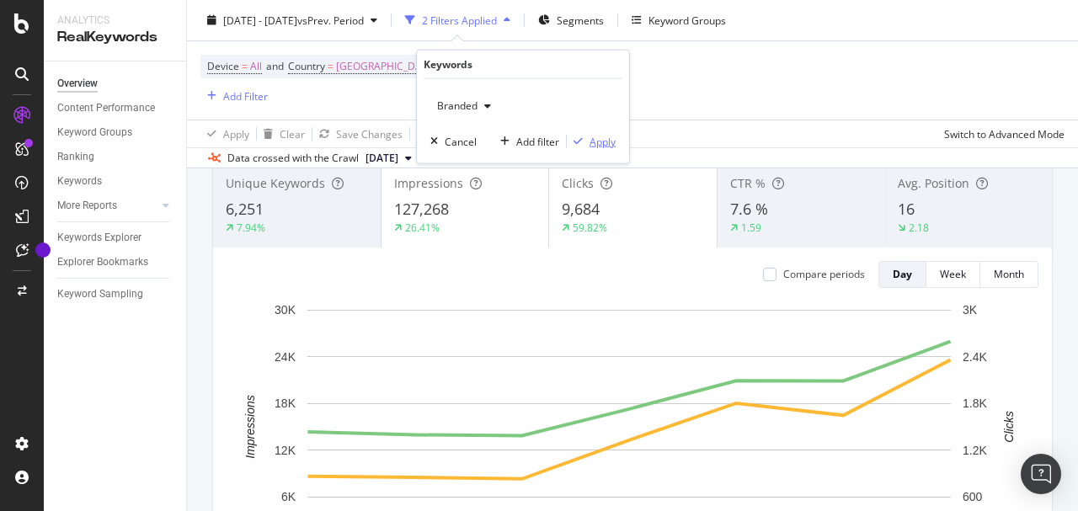
click at [591, 134] on div "Apply" at bounding box center [602, 141] width 26 height 14
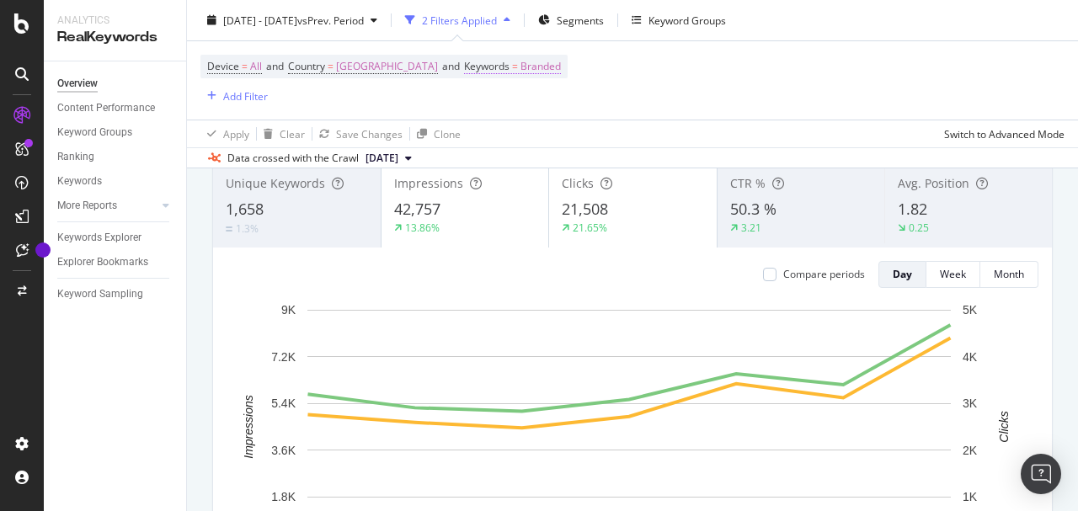
click at [520, 59] on span "Branded" at bounding box center [540, 67] width 40 height 24
click at [484, 106] on icon "button" at bounding box center [487, 106] width 7 height 10
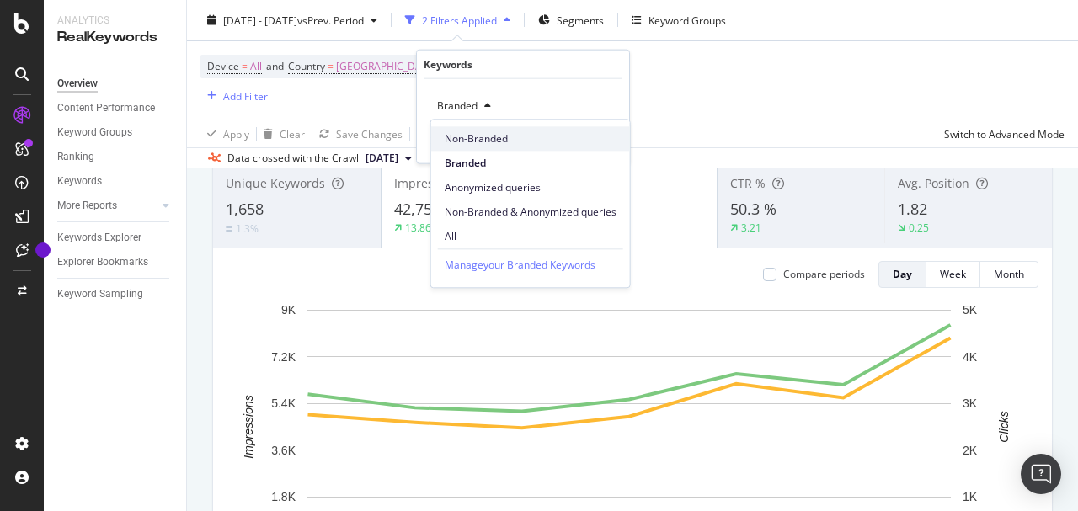
click at [475, 132] on span "Non-Branded" at bounding box center [531, 138] width 172 height 15
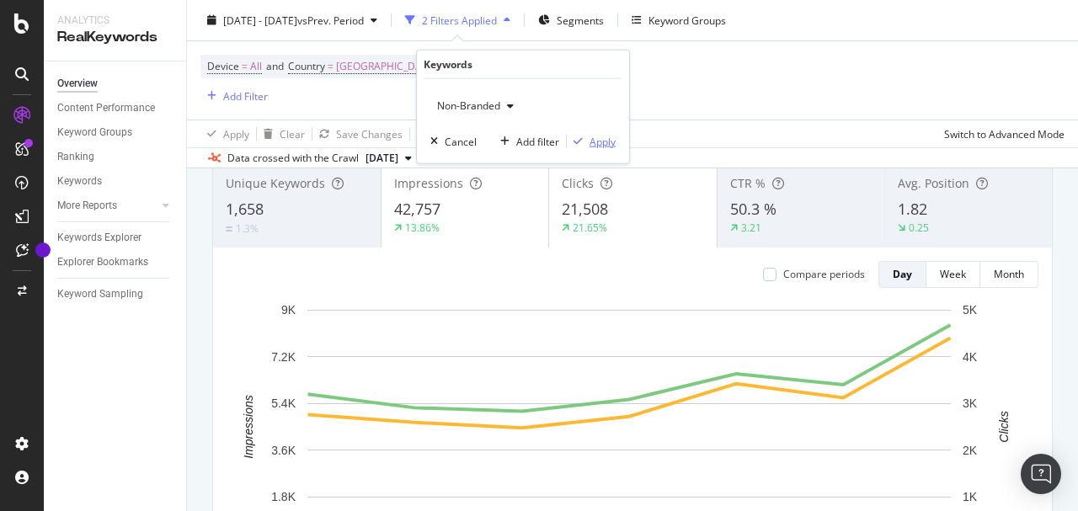
click at [592, 147] on div "Apply" at bounding box center [602, 141] width 26 height 14
